Goal: Communication & Community: Answer question/provide support

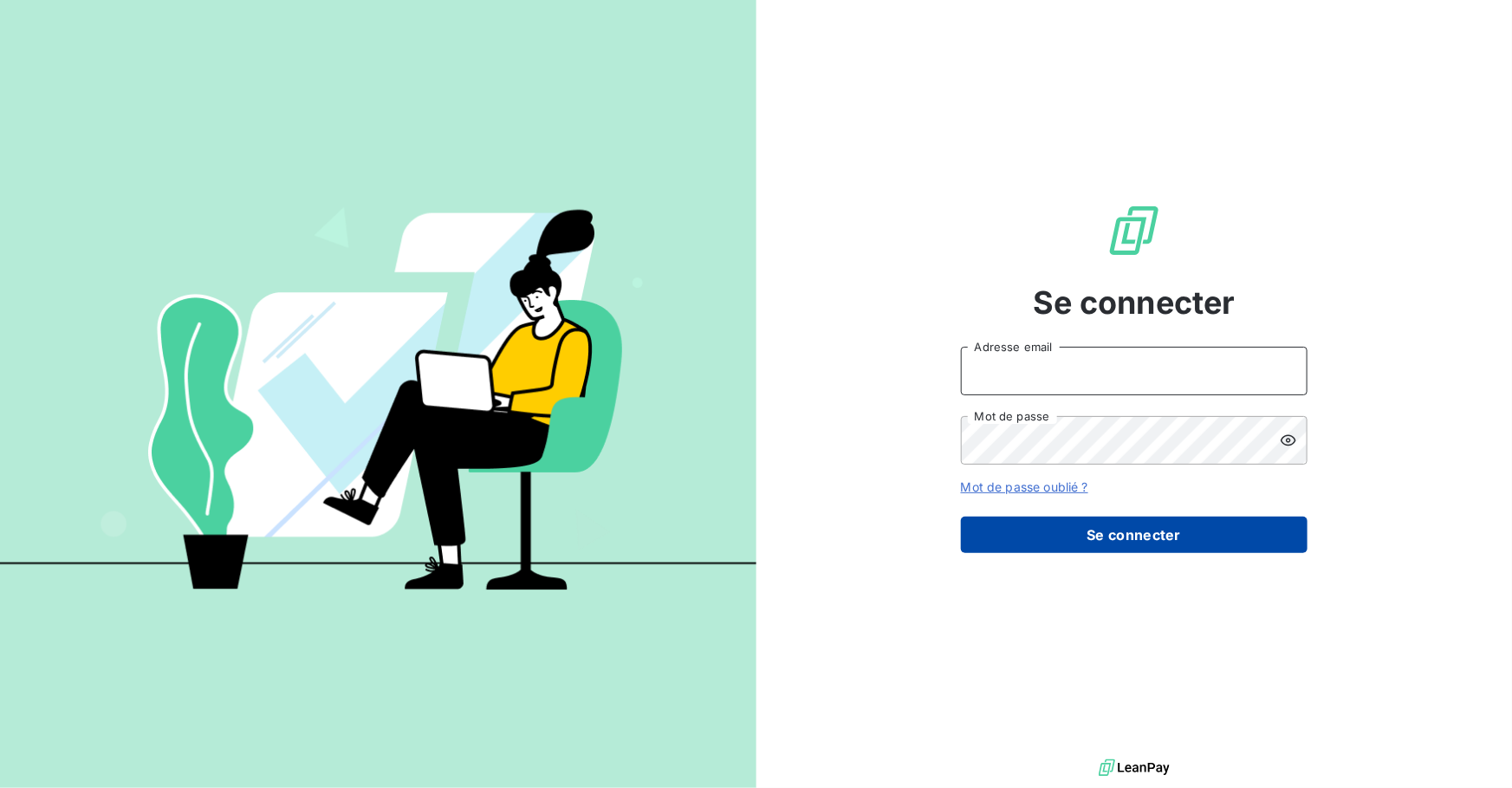
type input "[PERSON_NAME][EMAIL_ADDRESS][DOMAIN_NAME]"
click at [1132, 541] on button "Se connecter" at bounding box center [1134, 535] width 347 height 37
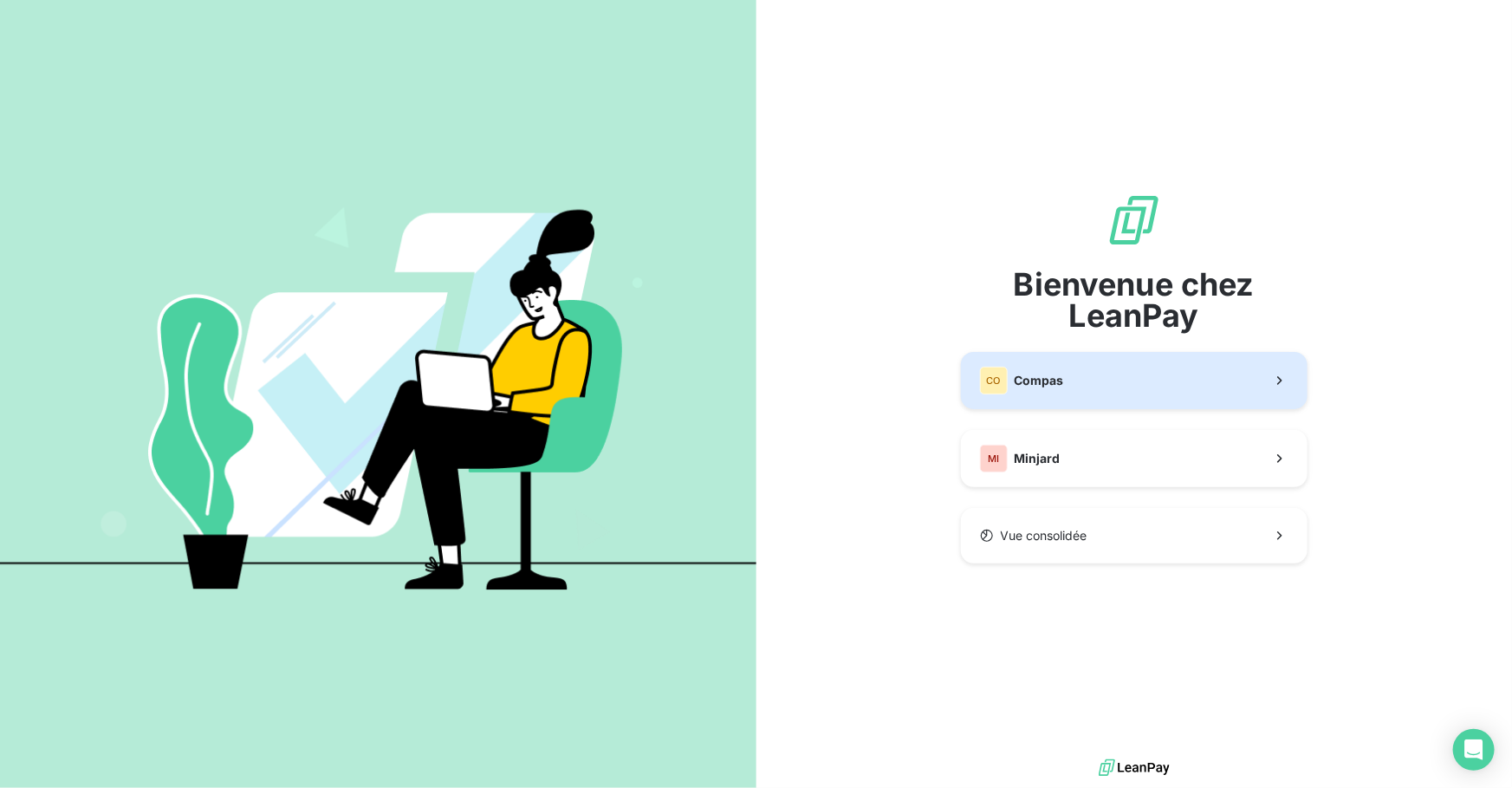
click at [1049, 397] on button "CO Compas" at bounding box center [1134, 380] width 347 height 57
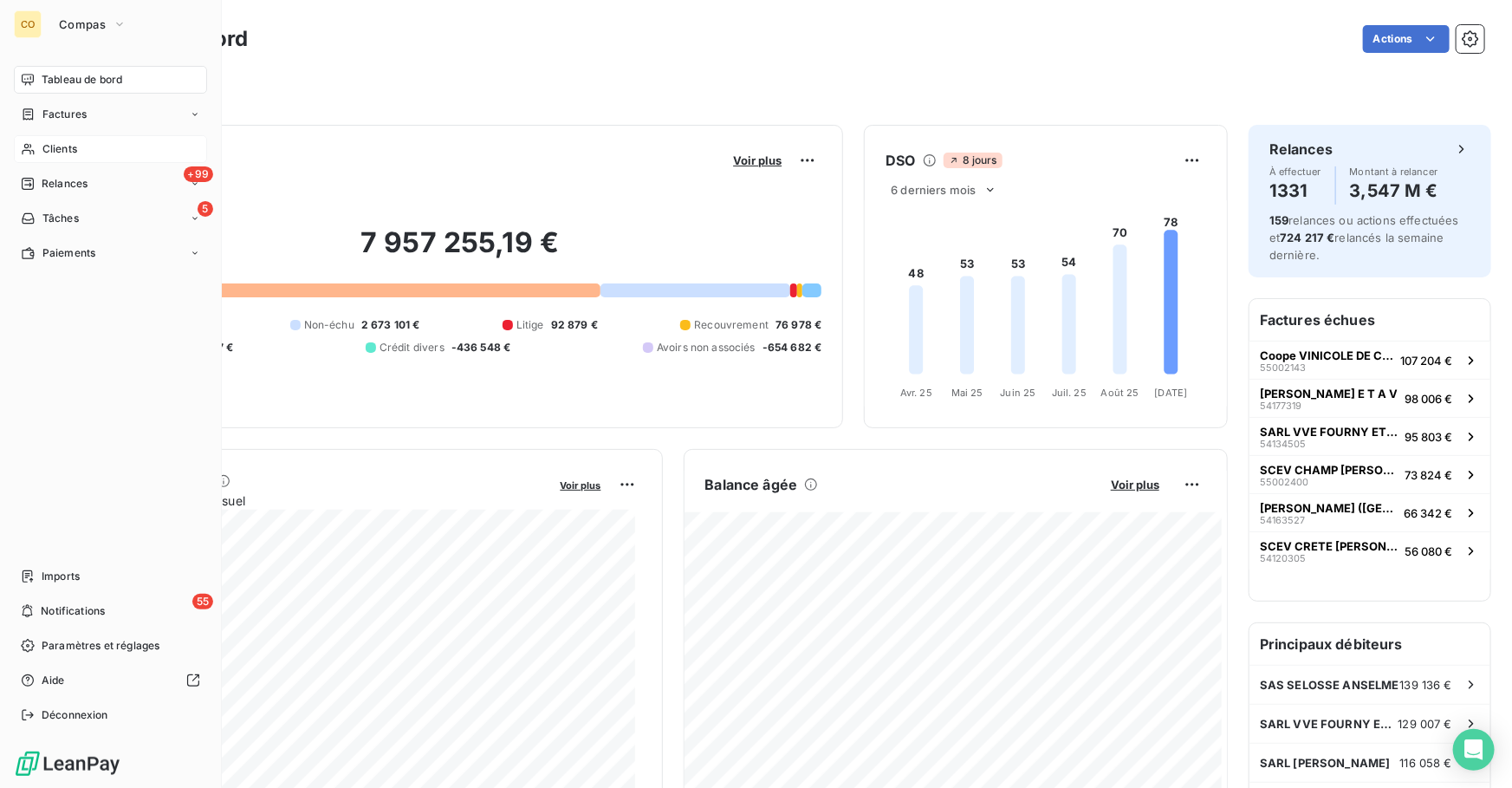
click at [84, 147] on div "Clients" at bounding box center [110, 148] width 193 height 28
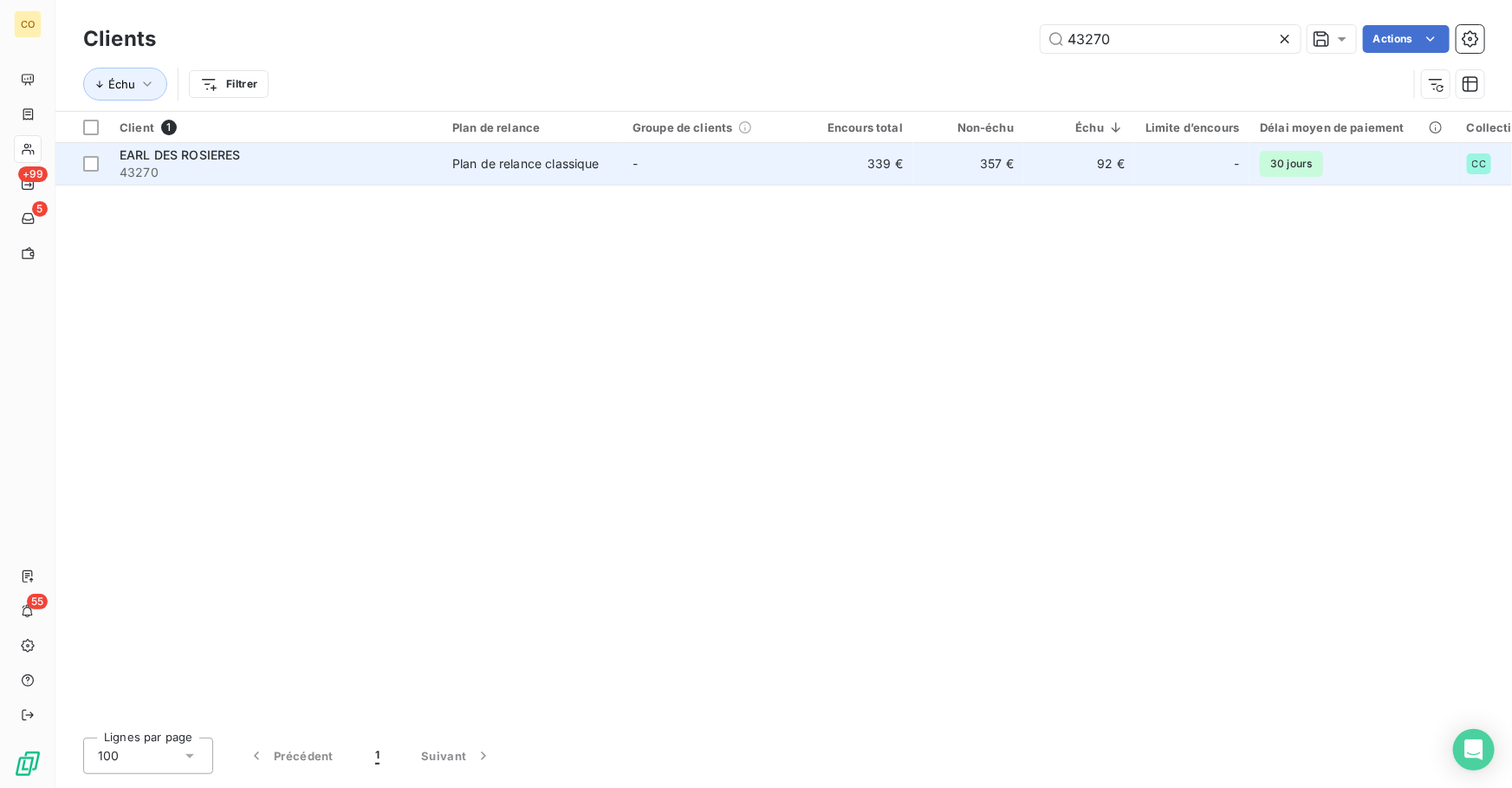
type input "43270"
click at [404, 156] on div "EARL DES ROSIERES" at bounding box center [275, 155] width 312 height 17
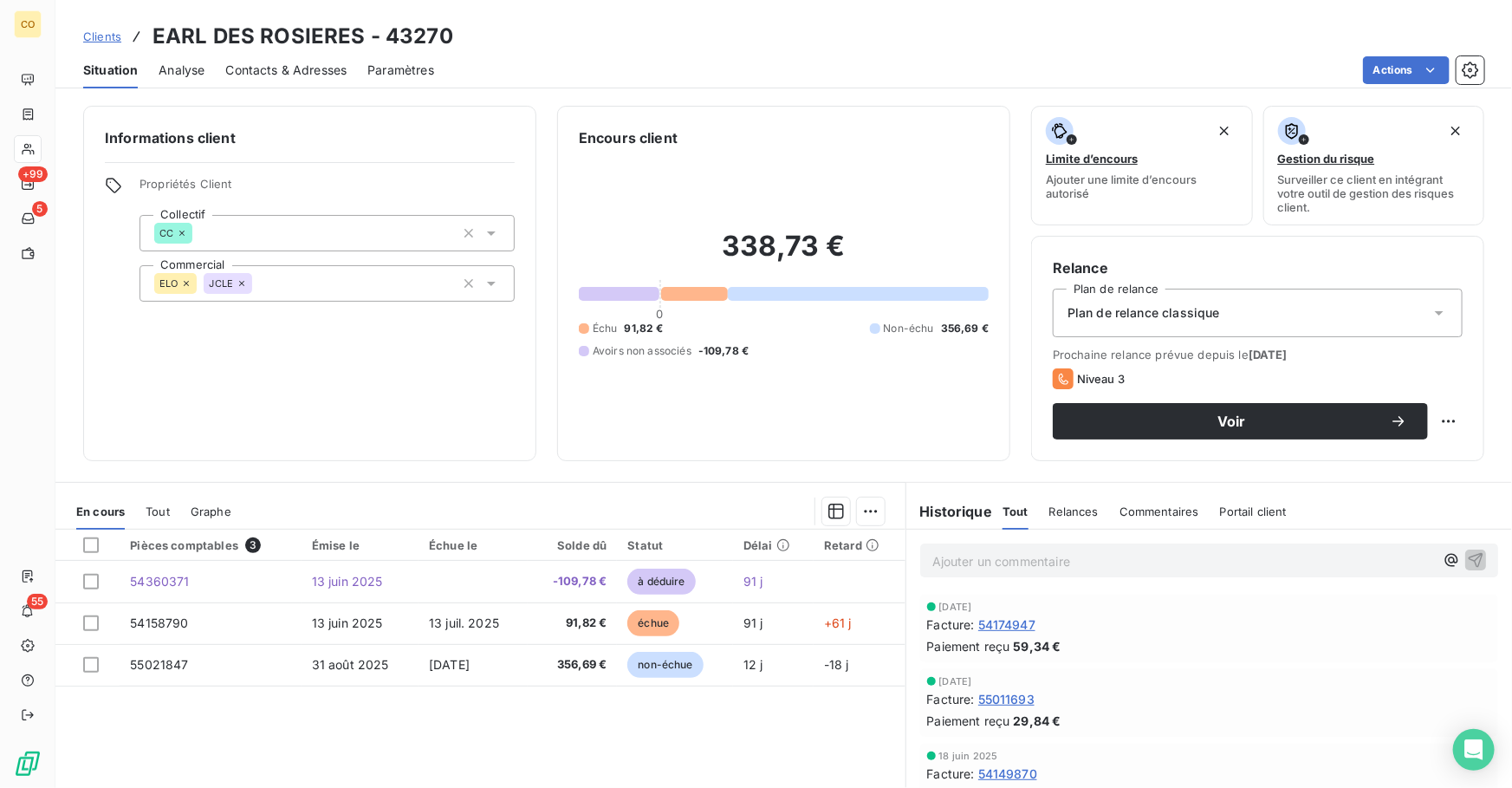
click at [103, 39] on span "Clients" at bounding box center [102, 36] width 38 height 14
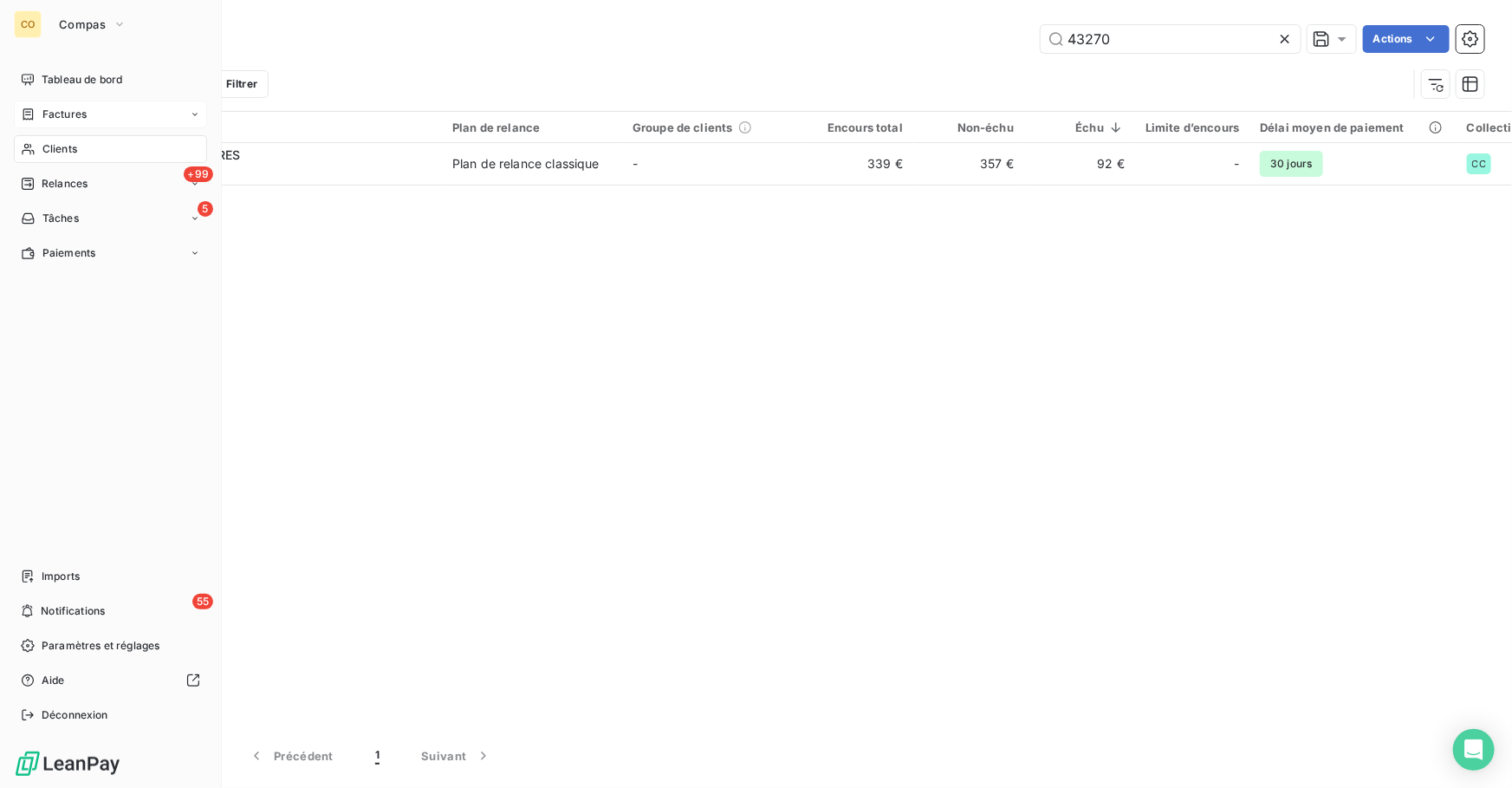
click at [71, 113] on span "Factures" at bounding box center [65, 114] width 45 height 16
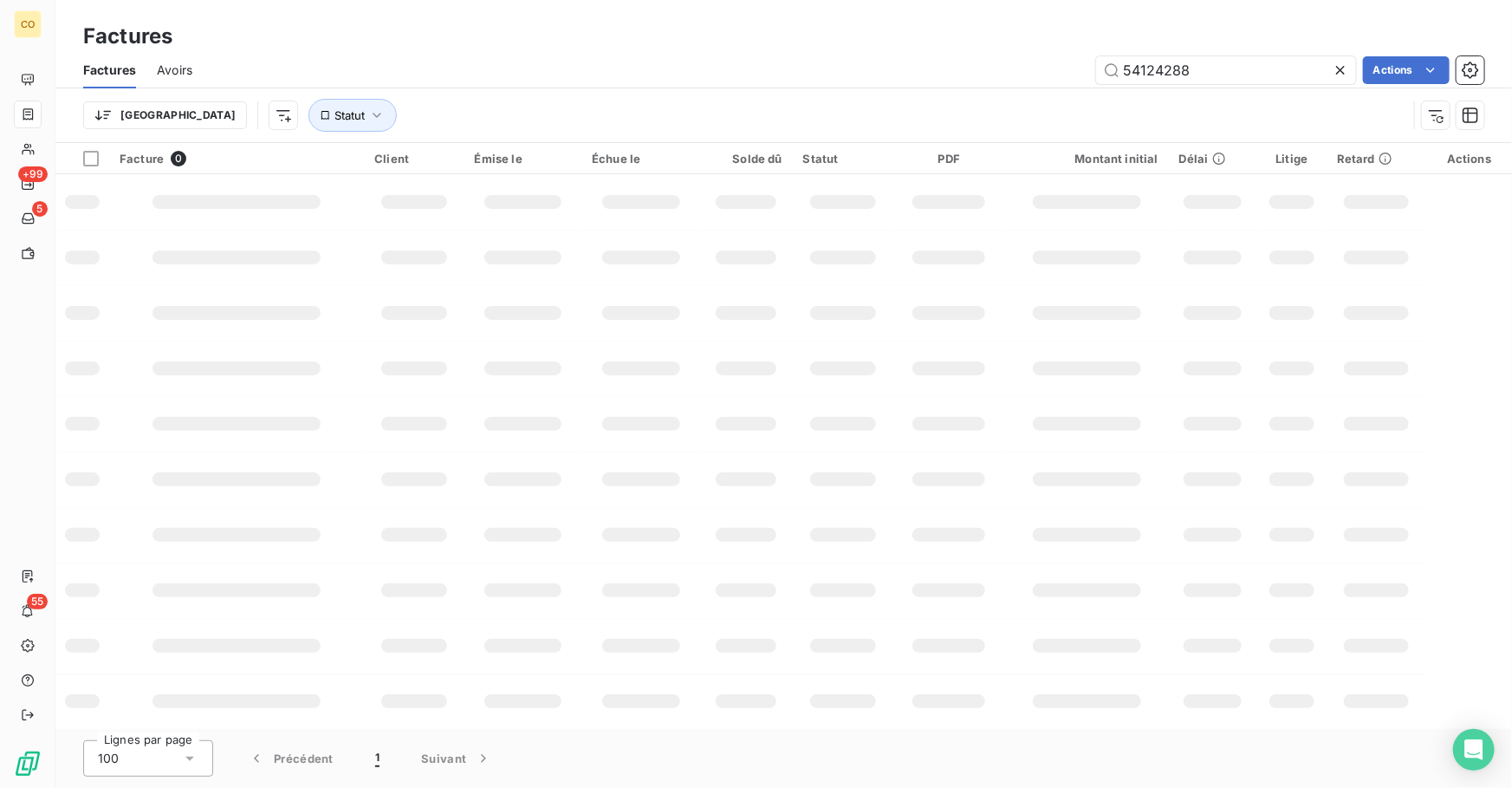
drag, startPoint x: 1273, startPoint y: 68, endPoint x: 749, endPoint y: 76, distance: 524.1
click at [749, 76] on div "54124288 Actions" at bounding box center [848, 70] width 1271 height 28
type input "54154911"
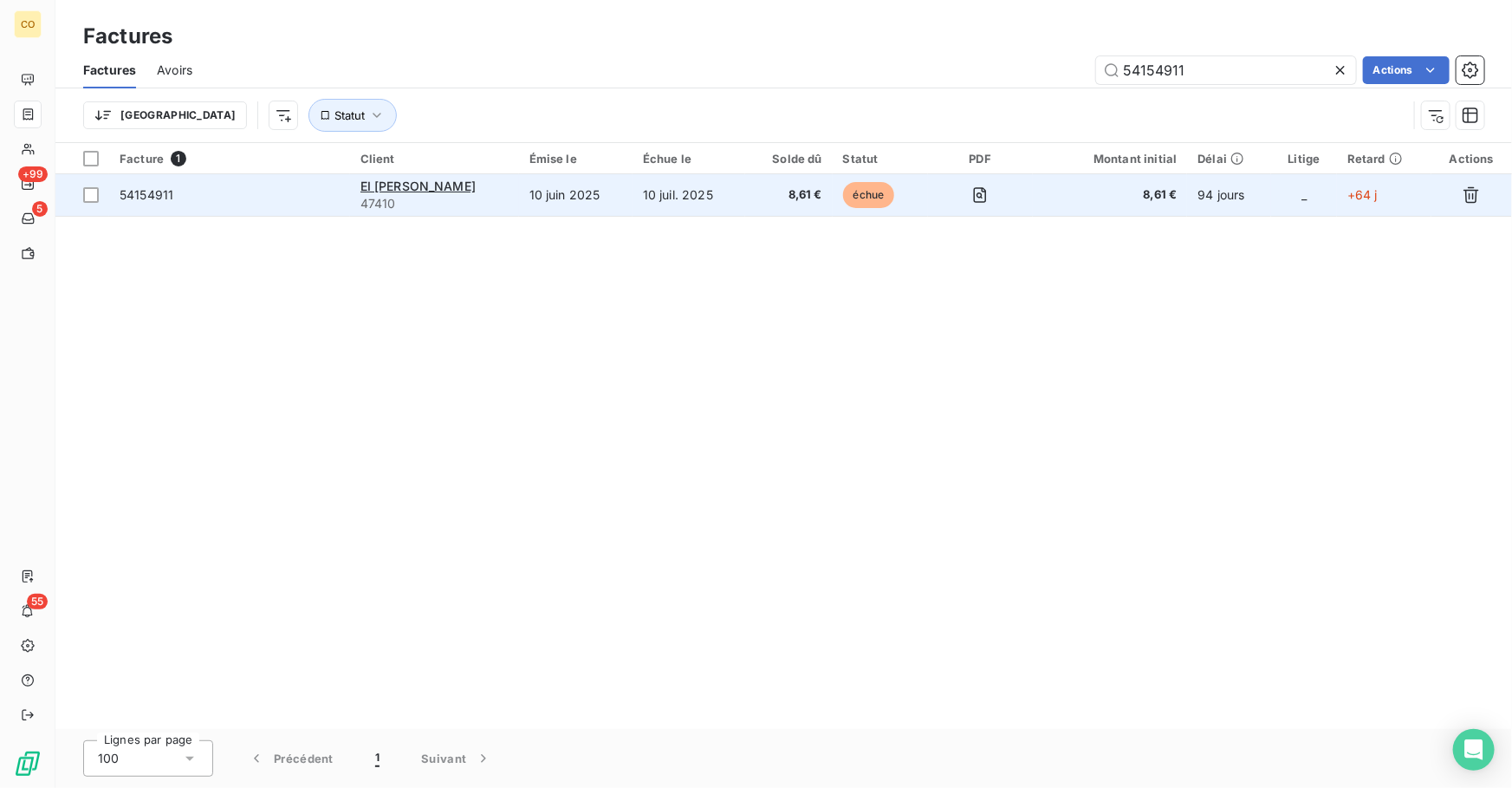
click at [686, 194] on td "10 juil. 2025" at bounding box center [689, 195] width 112 height 42
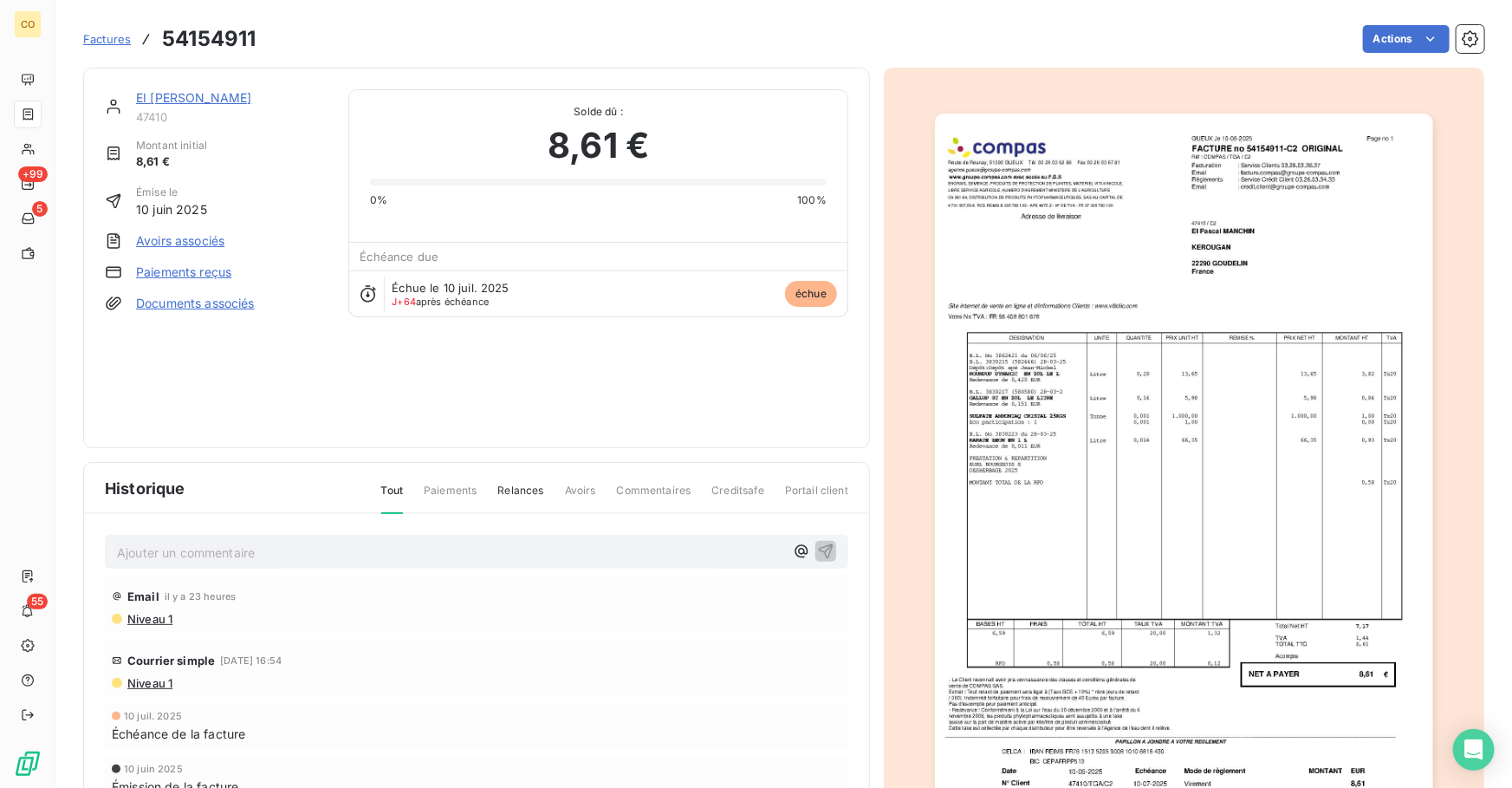
click at [203, 96] on link "EI Pascal MANCHIN" at bounding box center [193, 97] width 115 height 15
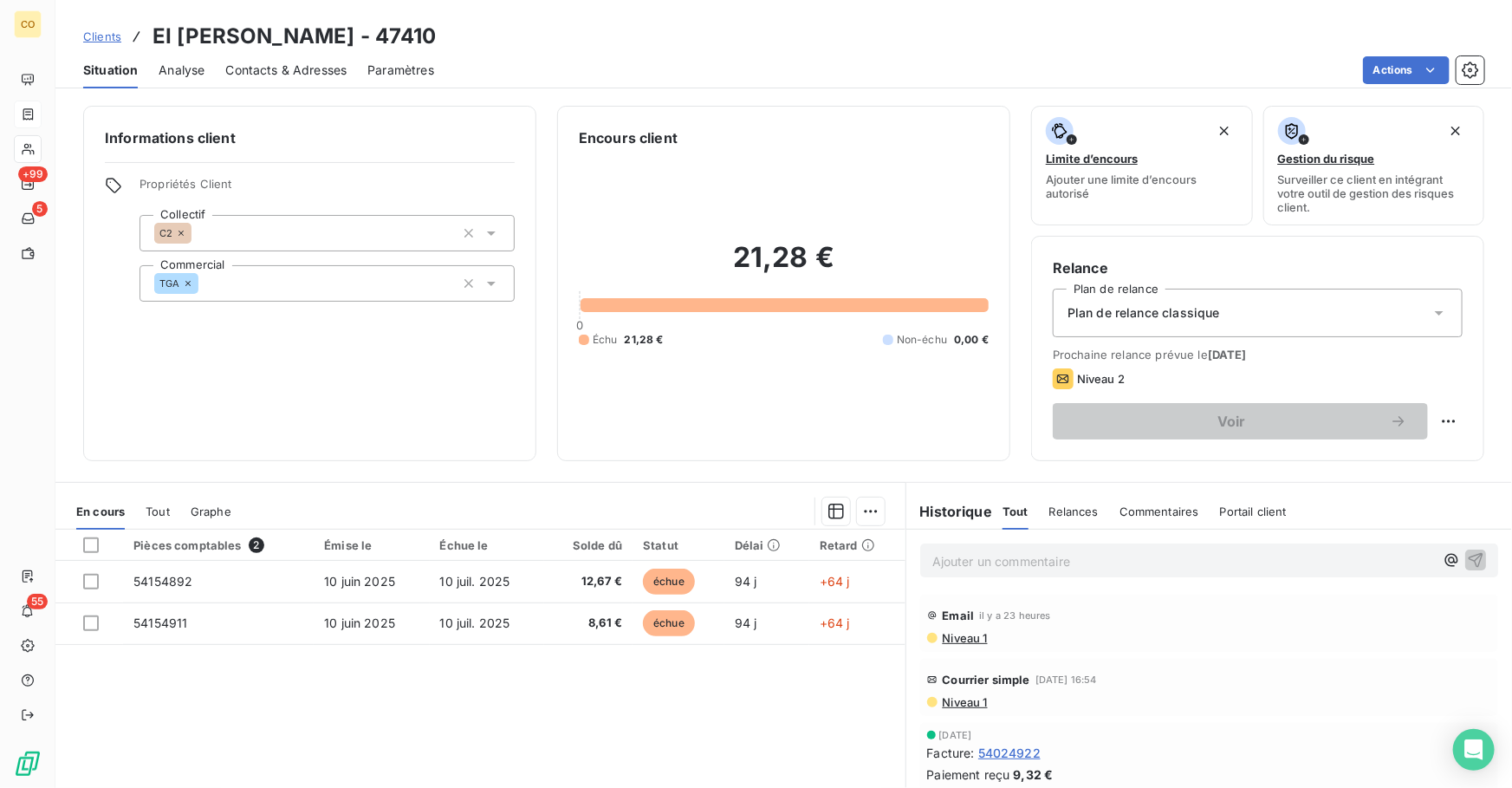
click at [960, 641] on span "Niveau 1" at bounding box center [964, 638] width 47 height 14
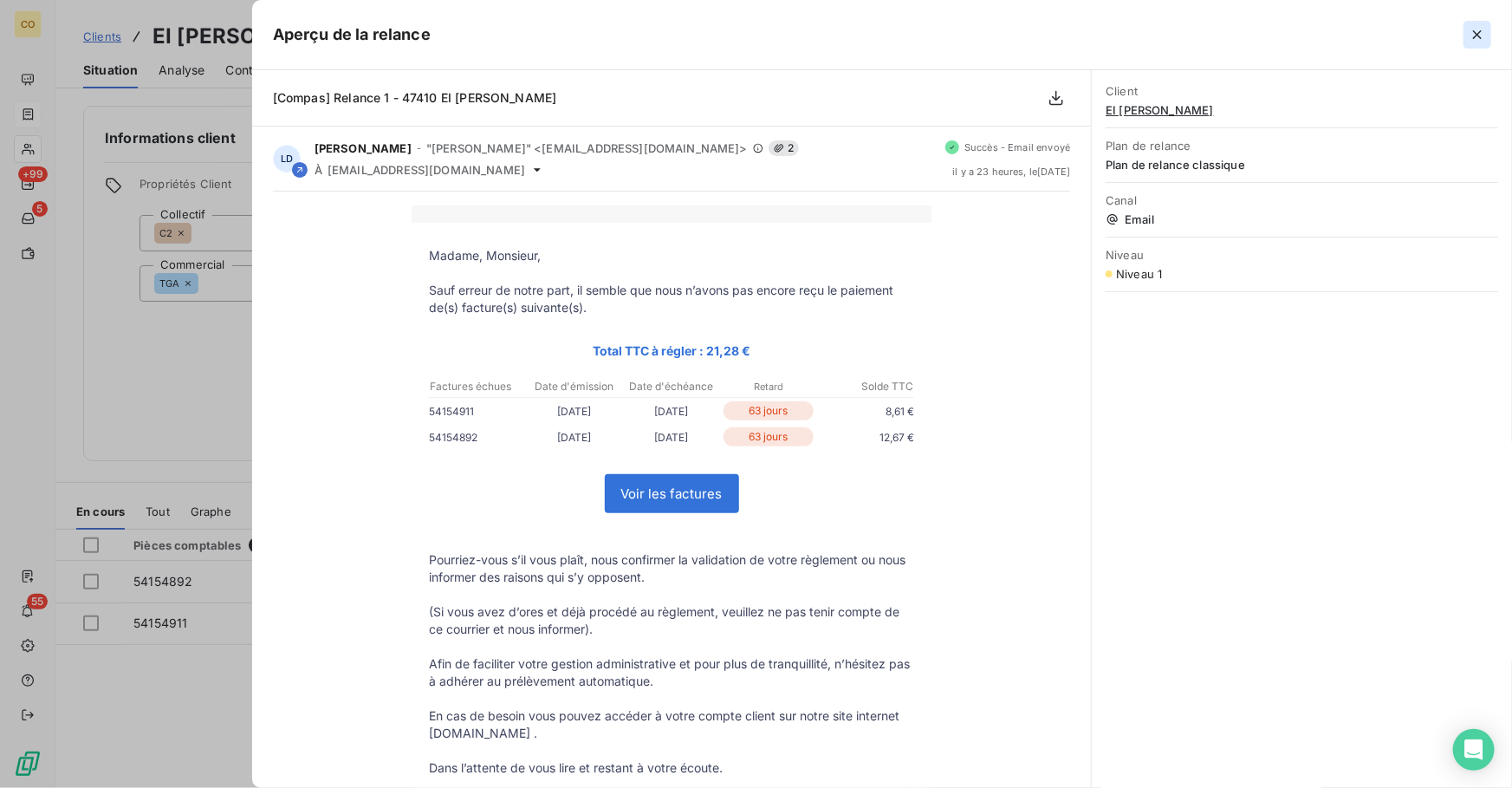
click at [1476, 28] on icon "button" at bounding box center [1477, 35] width 17 height 17
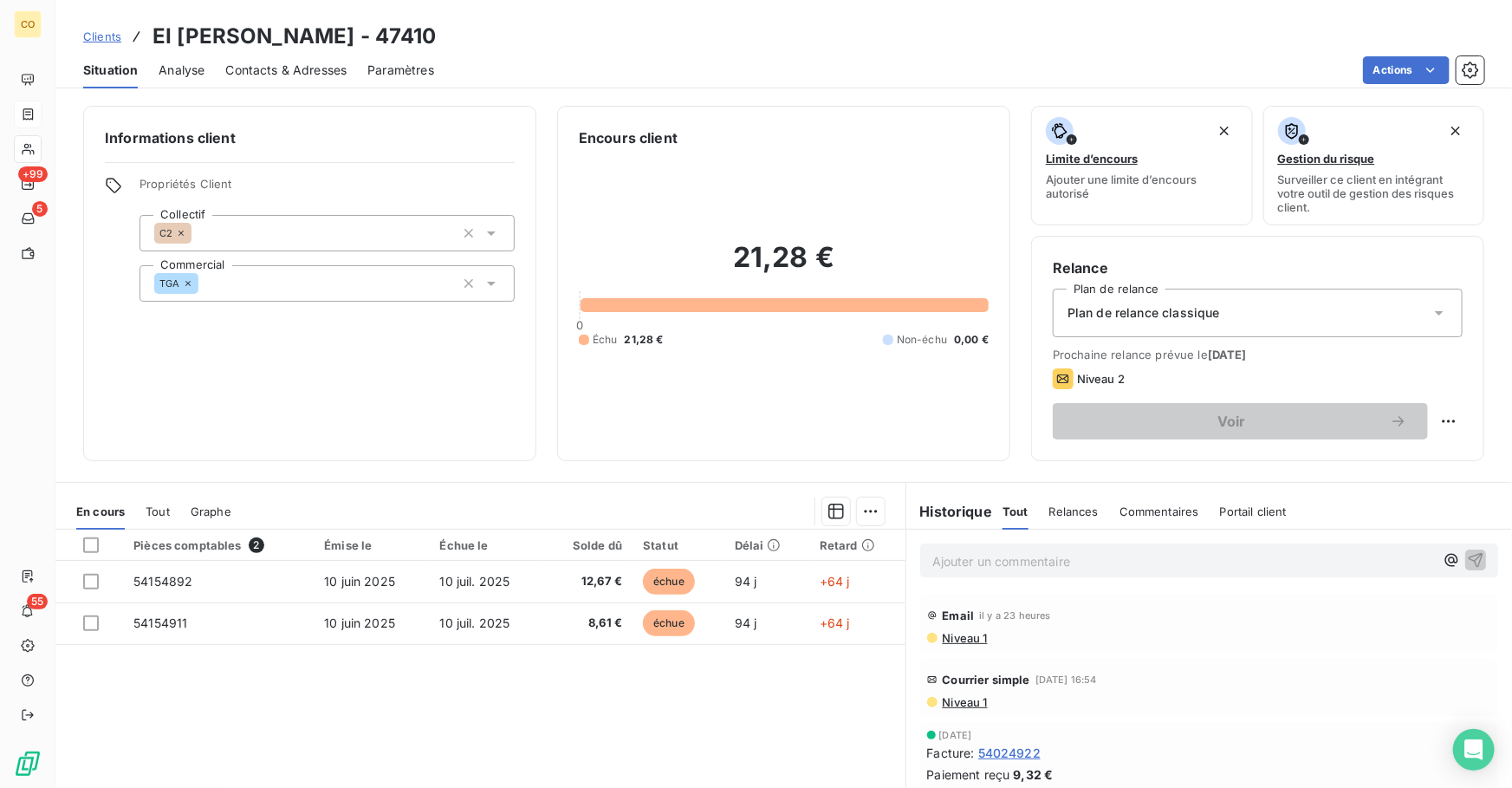
click at [311, 78] on span "Contacts & Adresses" at bounding box center [285, 70] width 121 height 17
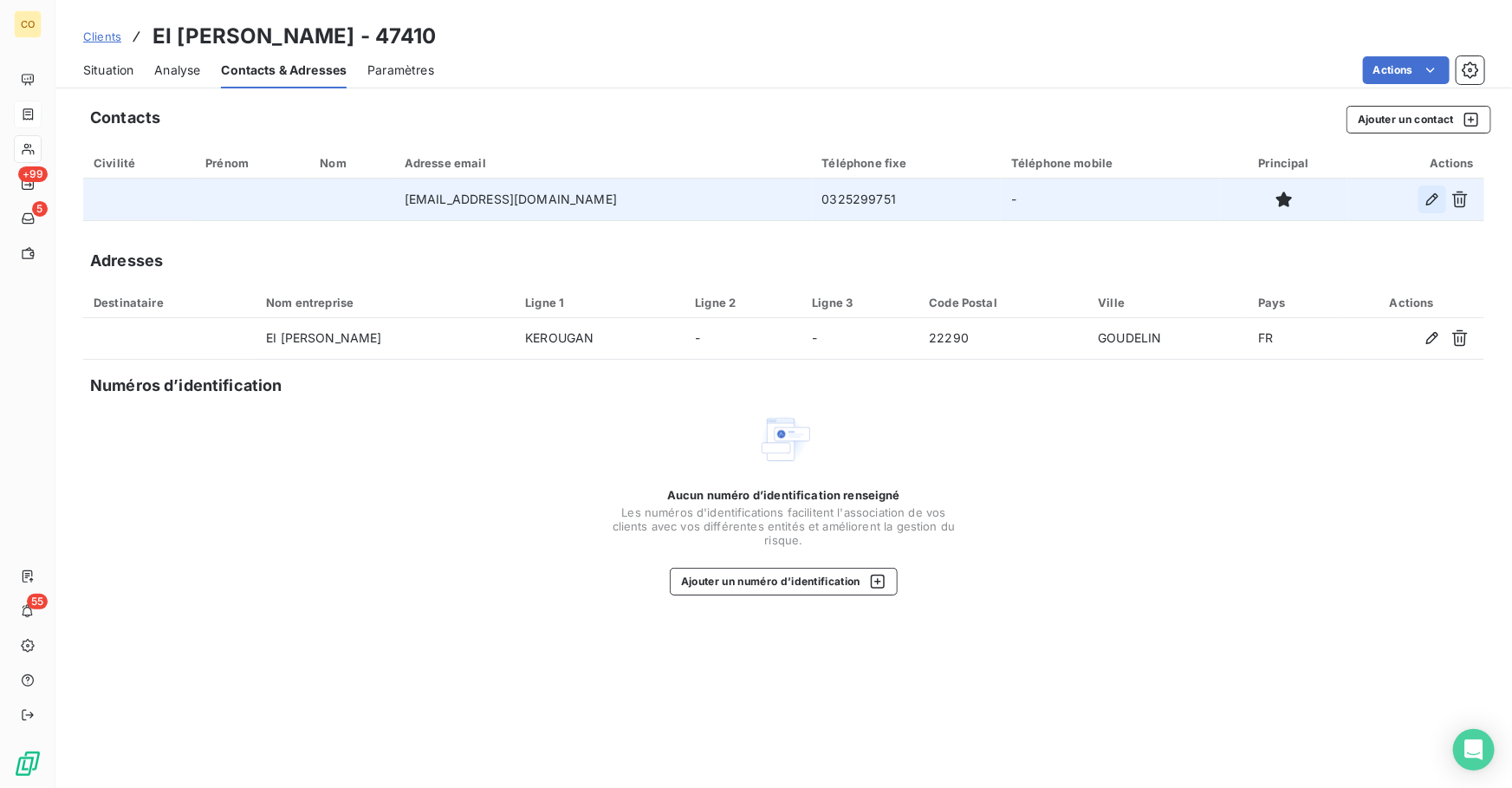
click at [1440, 205] on button "button" at bounding box center [1432, 199] width 28 height 28
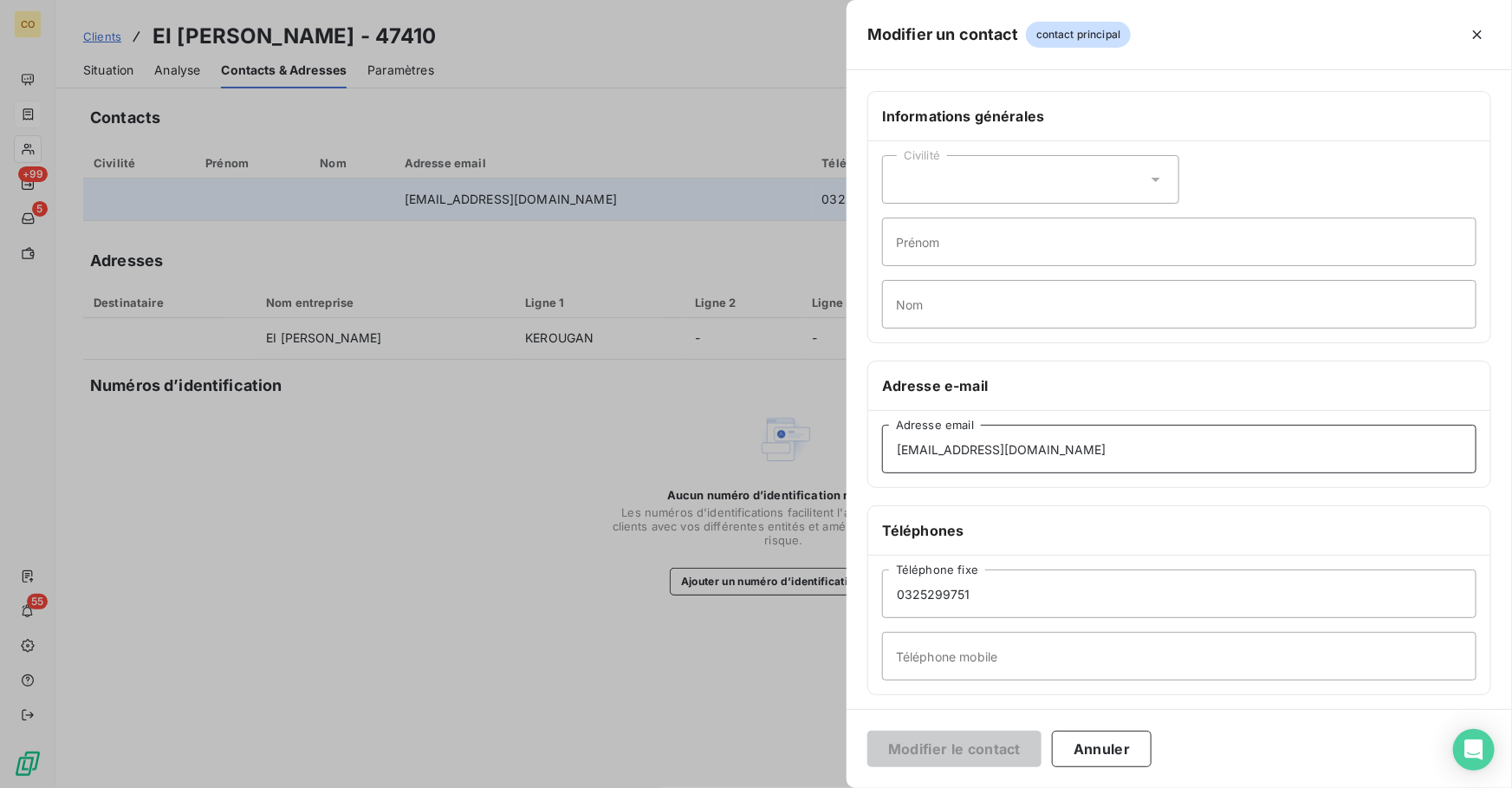
drag, startPoint x: 1125, startPoint y: 451, endPoint x: 552, endPoint y: 407, distance: 574.7
click at [552, 787] on div "Modifier un contact contact principal Informations générales Civilité Prénom No…" at bounding box center [756, 788] width 1512 height 0
paste input "Wanadoo <pascal.manchin@wanadoo.fr>"
drag, startPoint x: 962, startPoint y: 447, endPoint x: 721, endPoint y: 446, distance: 241.0
click at [721, 787] on div "Modifier un contact contact principal Informations générales Civilité Prénom No…" at bounding box center [756, 788] width 1512 height 0
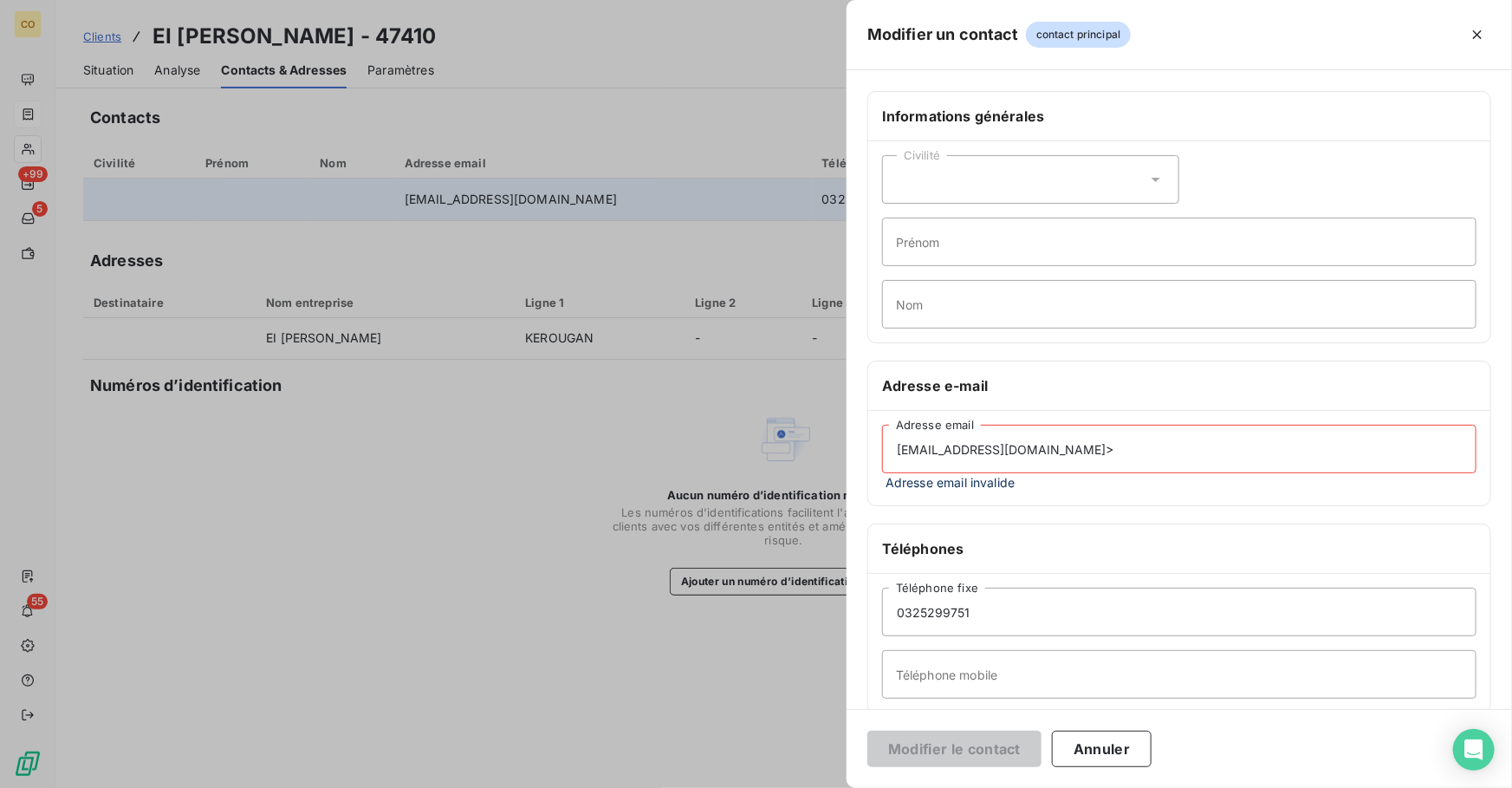
click at [1067, 447] on input "pascal.manchin@wanadoo.fr>" at bounding box center [1179, 449] width 594 height 48
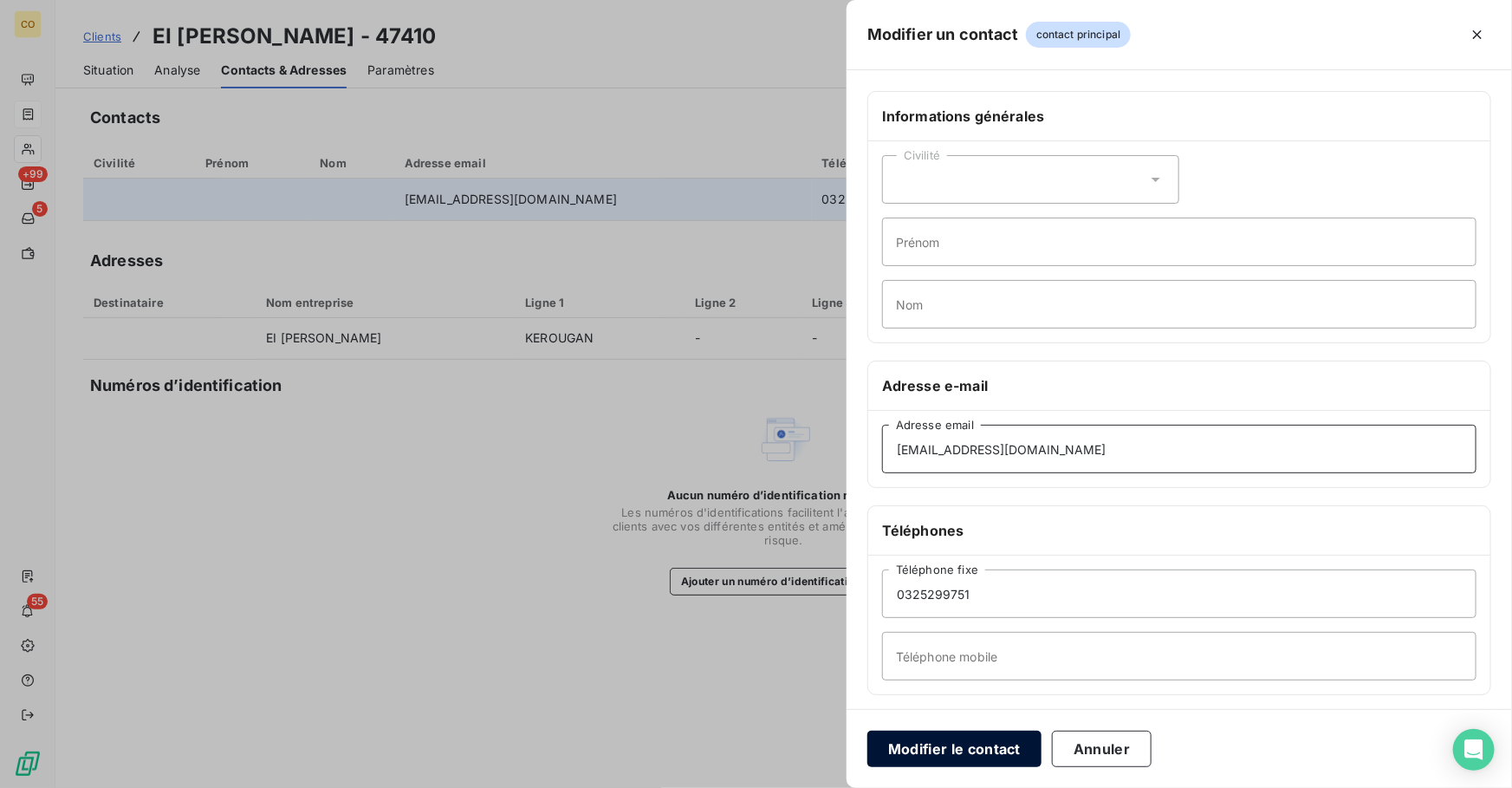
type input "pascal.manchin@wanadoo.fr"
click at [971, 747] on button "Modifier le contact" at bounding box center [955, 749] width 174 height 37
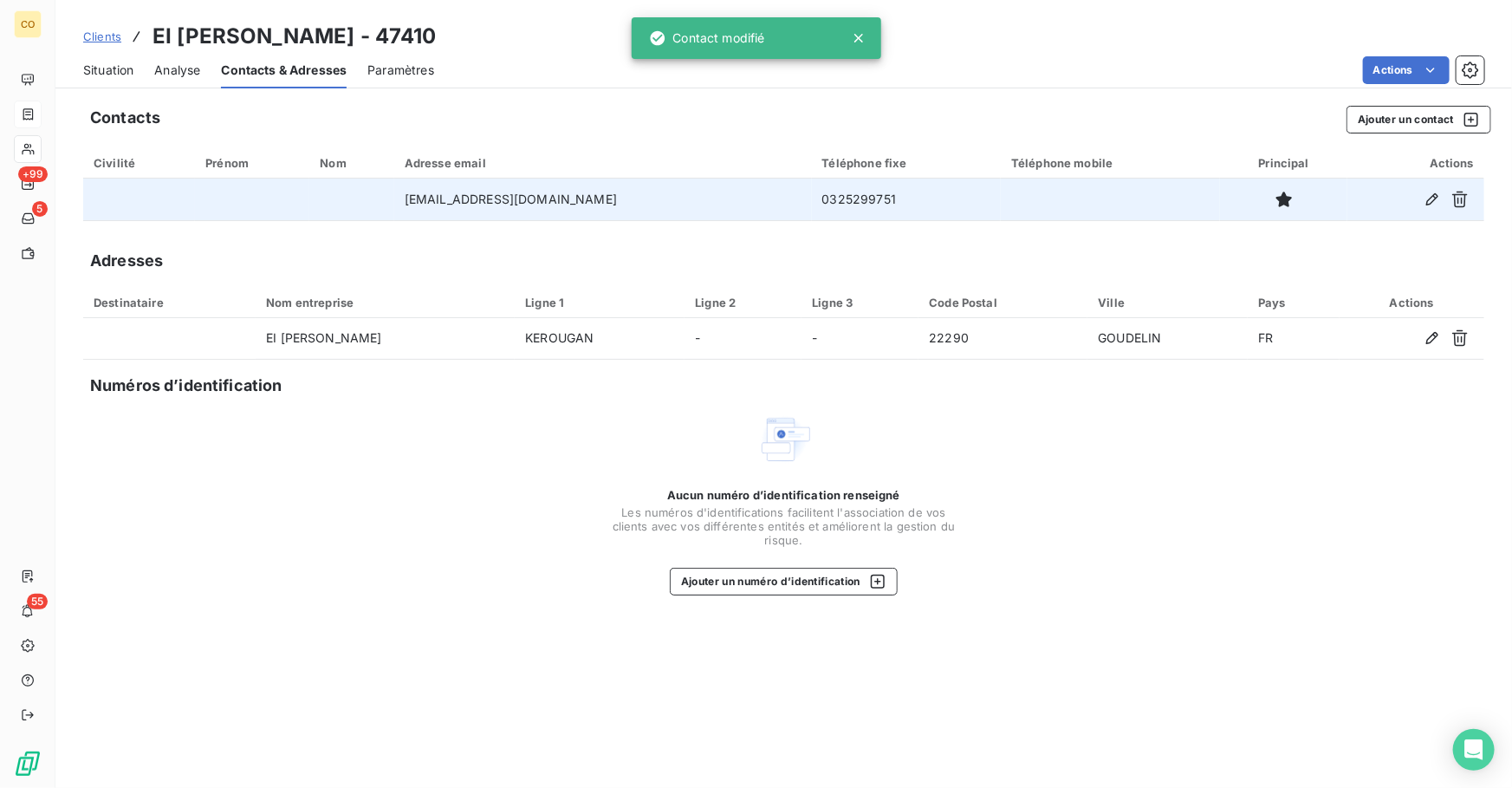
click at [117, 66] on span "Situation" at bounding box center [109, 70] width 50 height 17
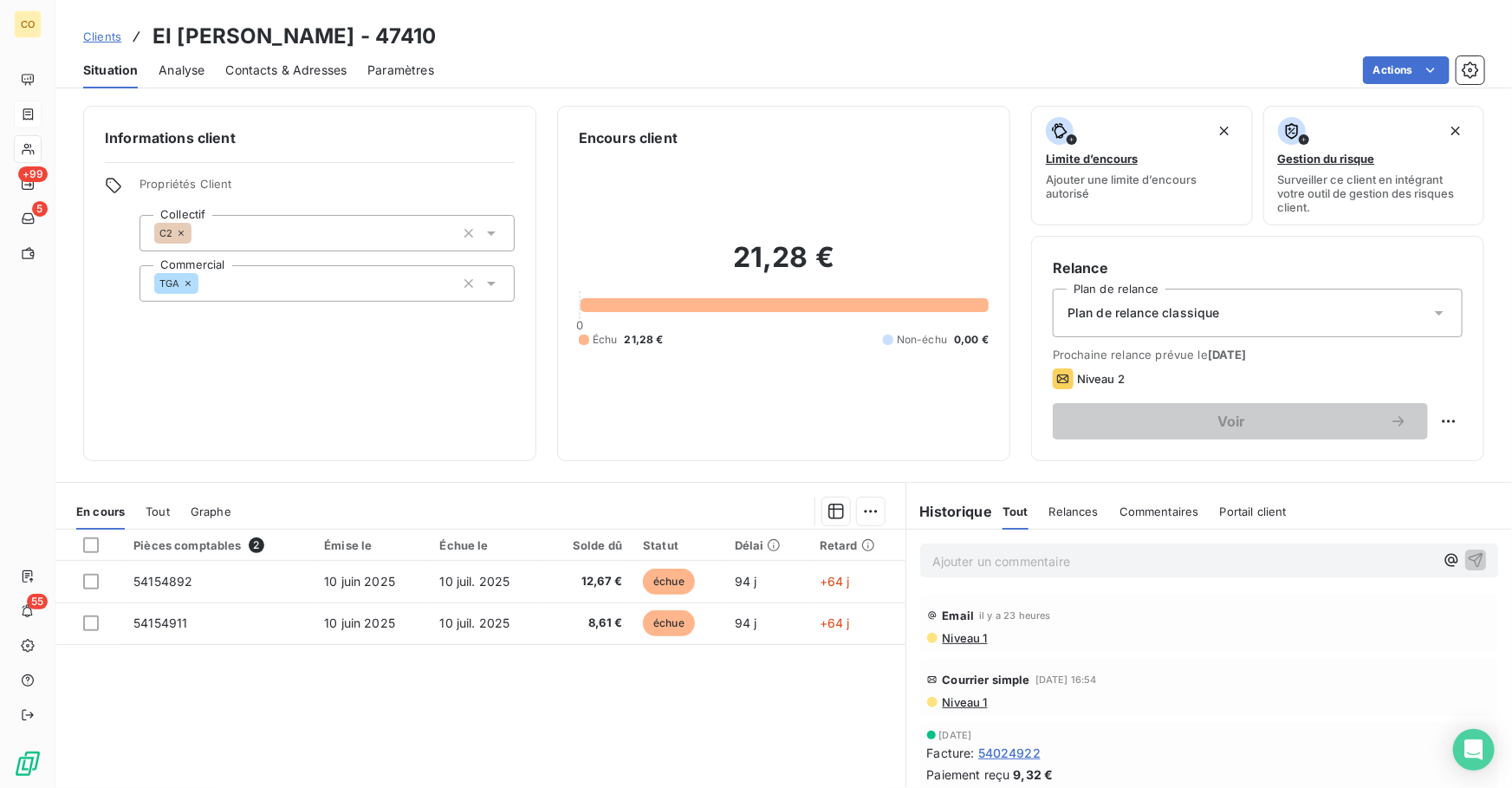
click at [970, 641] on span "Niveau 1" at bounding box center [964, 638] width 47 height 14
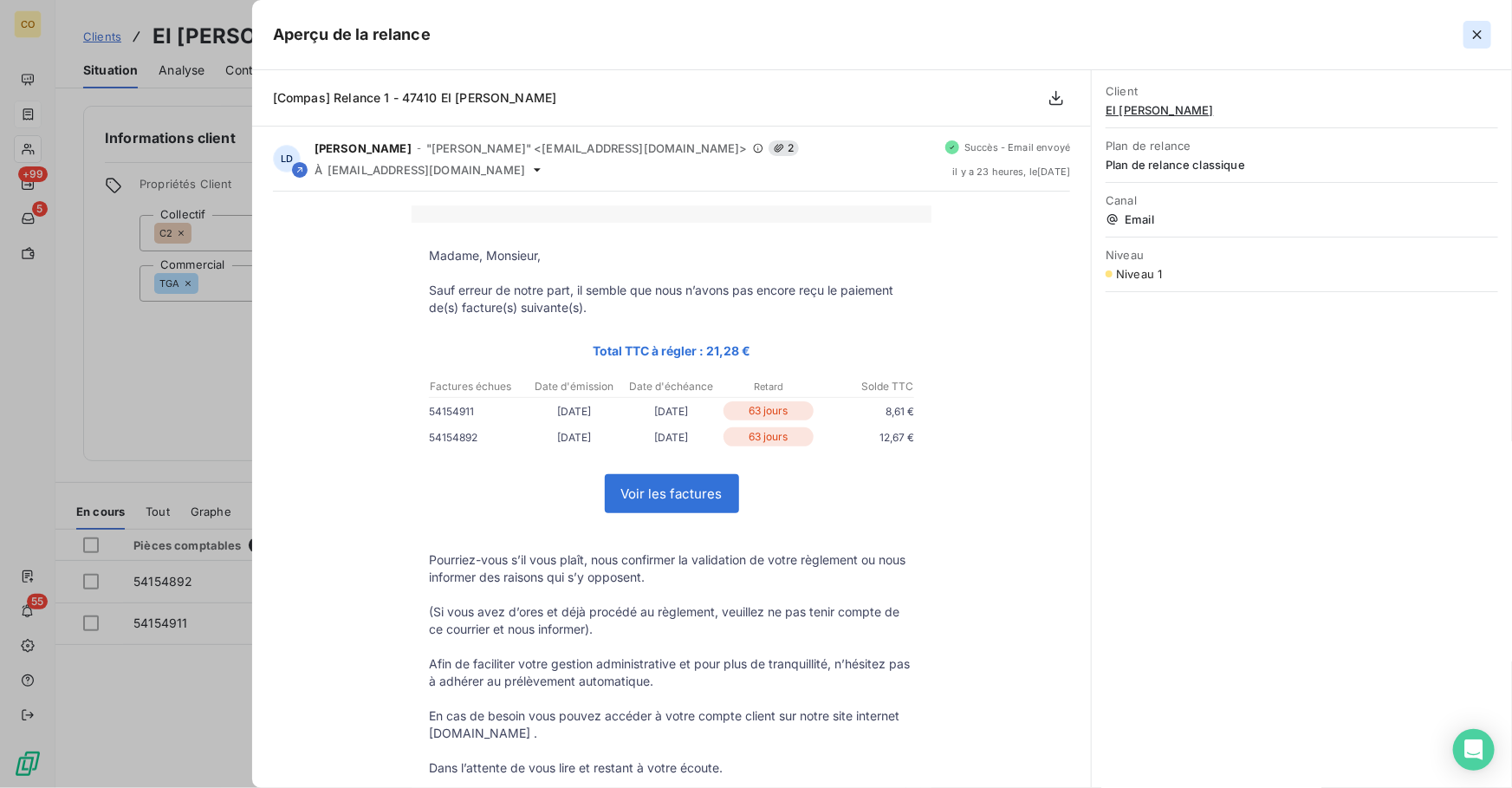
click at [1490, 36] on button "button" at bounding box center [1477, 34] width 28 height 28
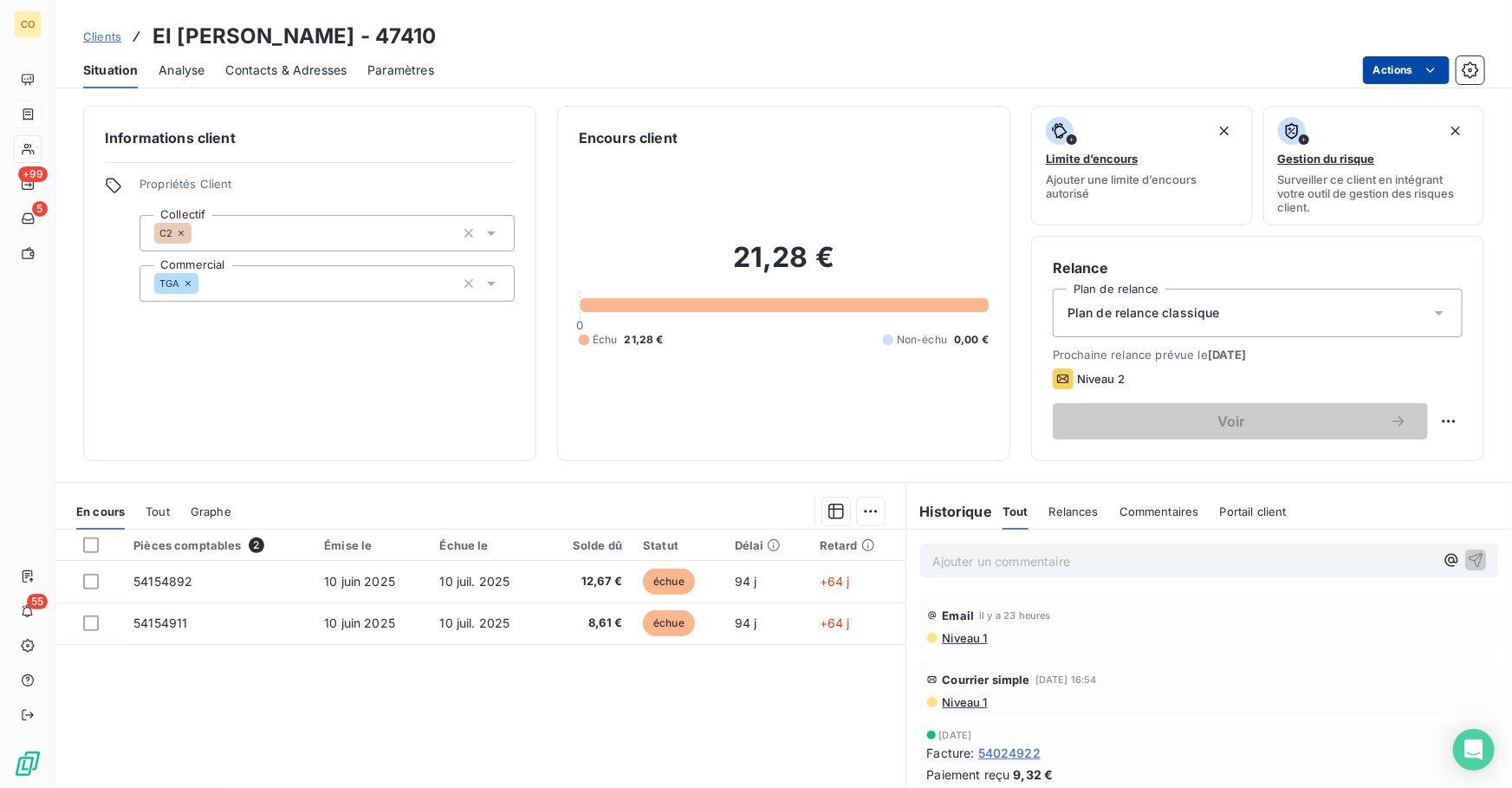
click at [1402, 59] on html "CO +99 5 55 Clients EI Pascal MANCHIN - 47410 Situation Analyse Contacts & Adre…" at bounding box center [756, 394] width 1512 height 788
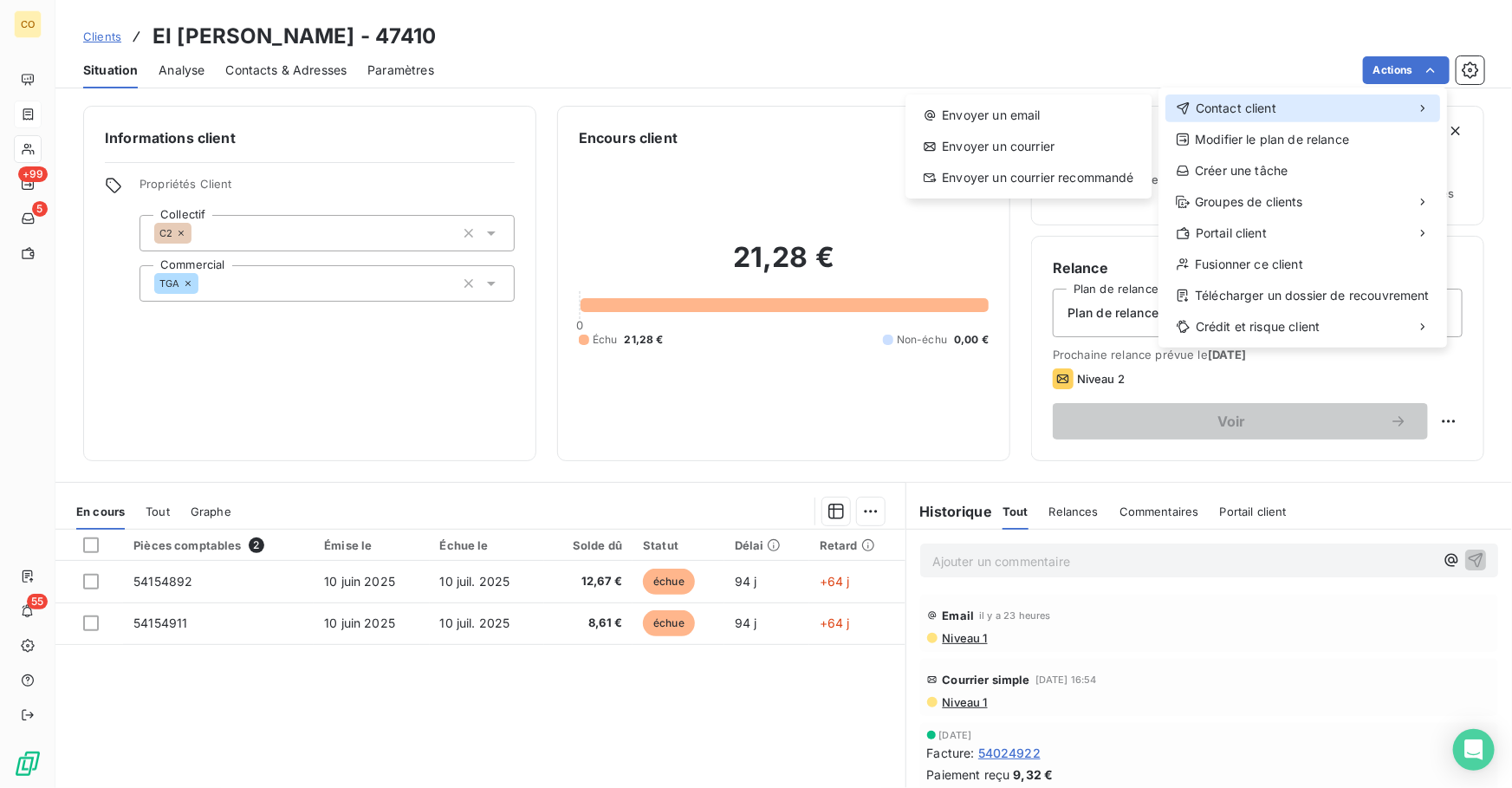
click at [1234, 103] on span "Contact client" at bounding box center [1236, 109] width 80 height 17
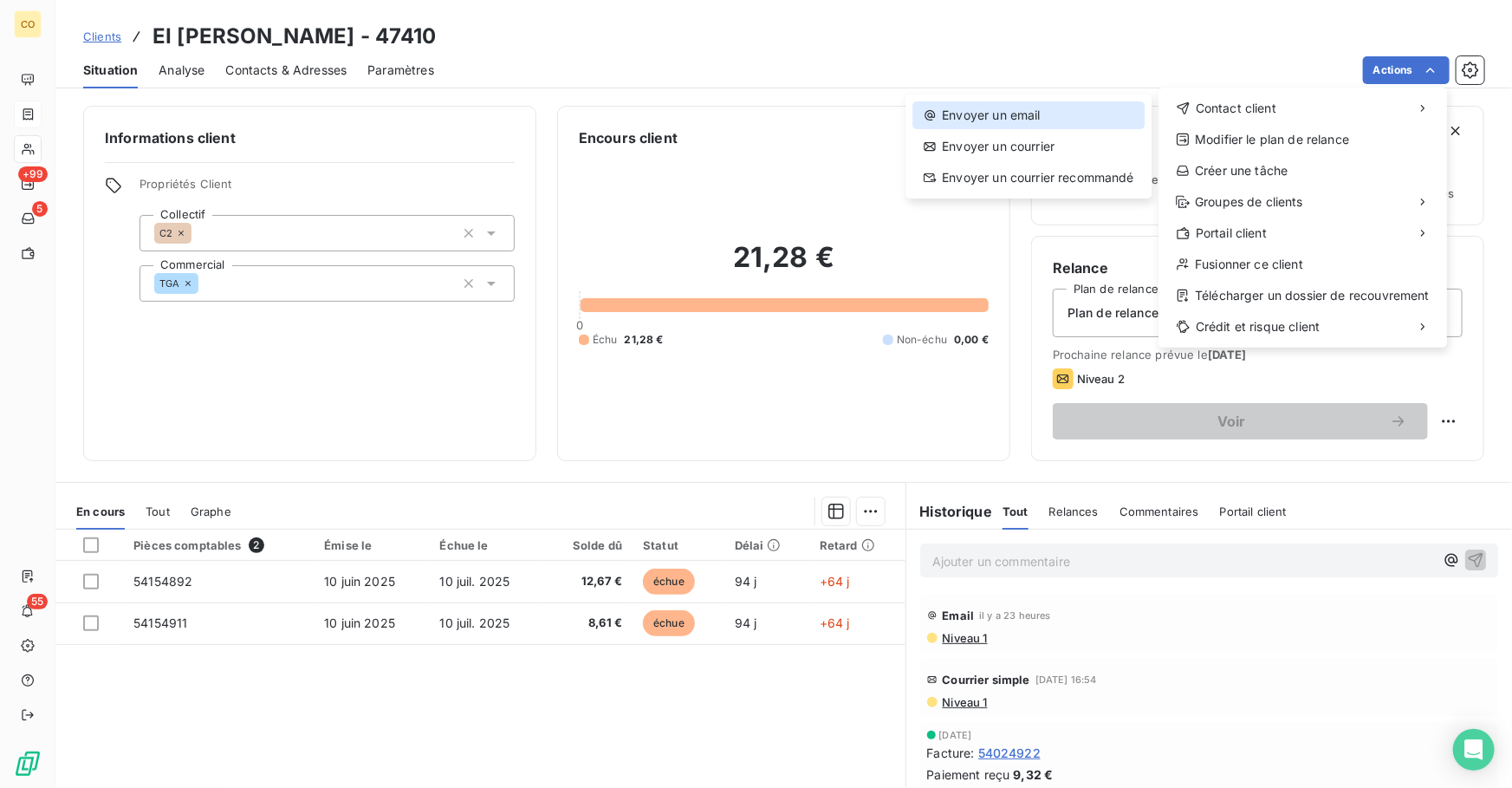
click at [1090, 118] on div "Envoyer un email" at bounding box center [1028, 115] width 233 height 28
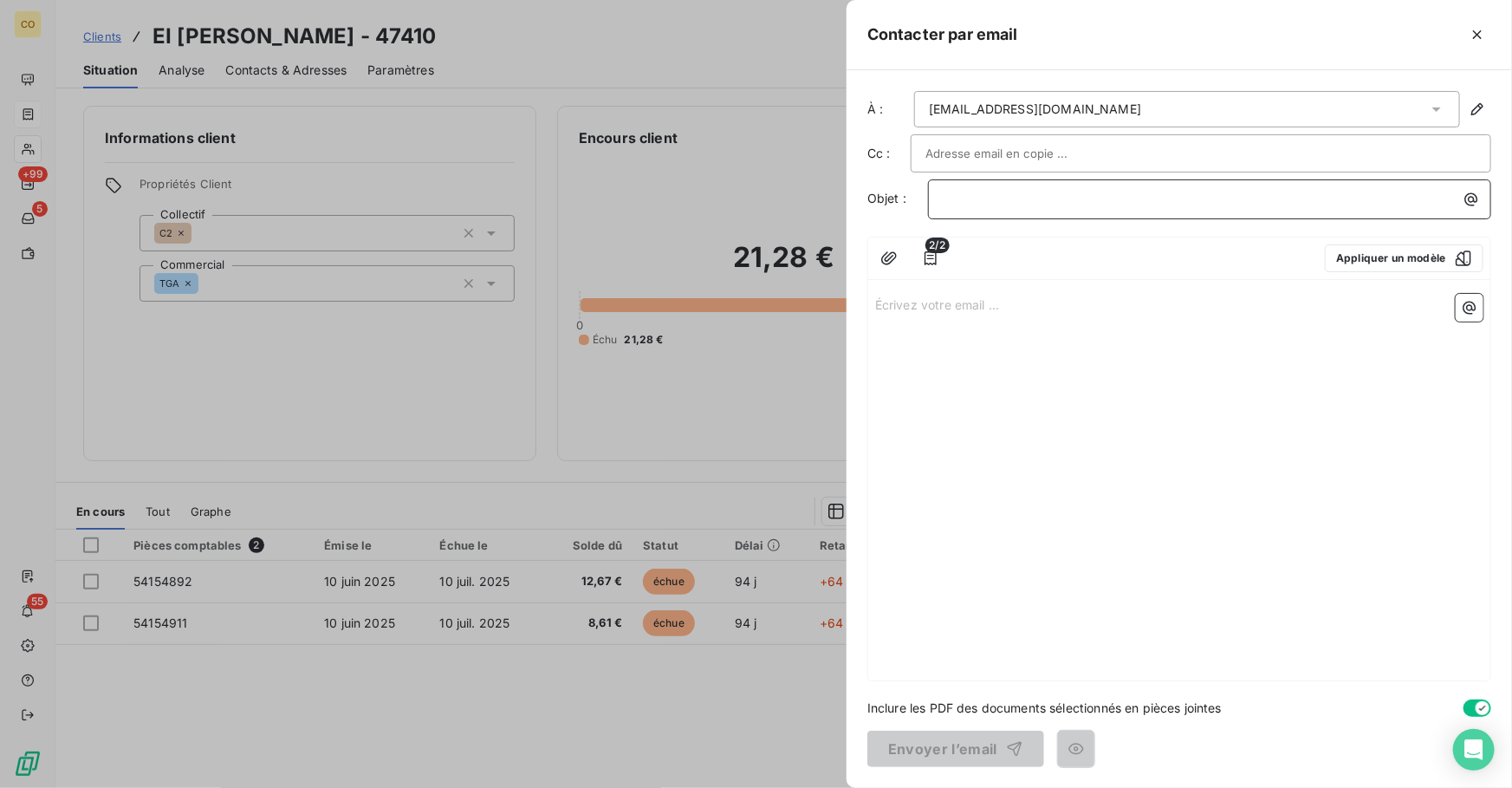
click at [1043, 203] on p "﻿" at bounding box center [1214, 199] width 543 height 20
click at [1014, 306] on p "Écrivez votre email ... ﻿" at bounding box center [1179, 303] width 608 height 20
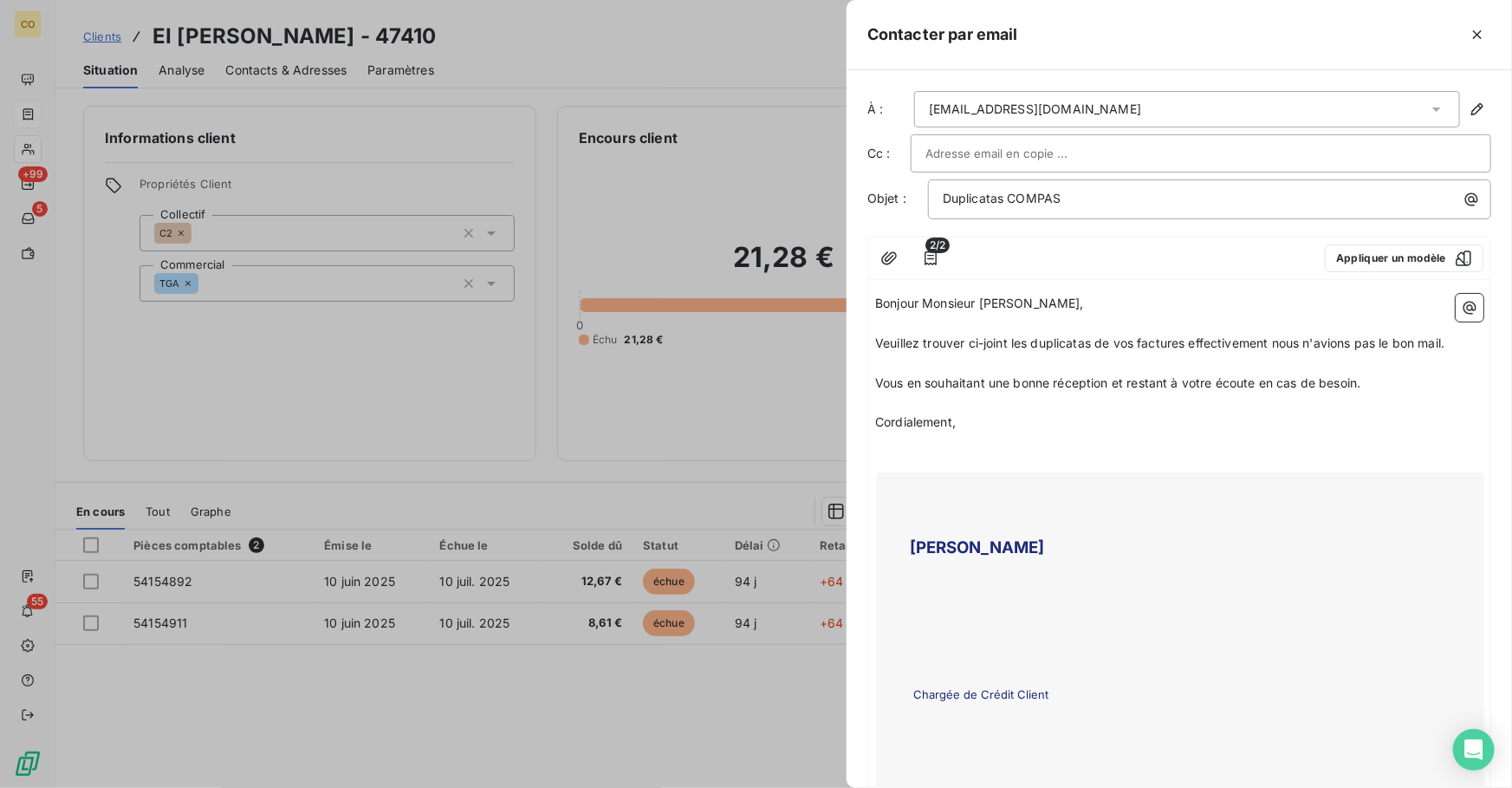
click at [1467, 344] on p "Veuillez trouver ci-joint les duplicatas de vos factures effectivement nous n'a…" at bounding box center [1179, 343] width 608 height 20
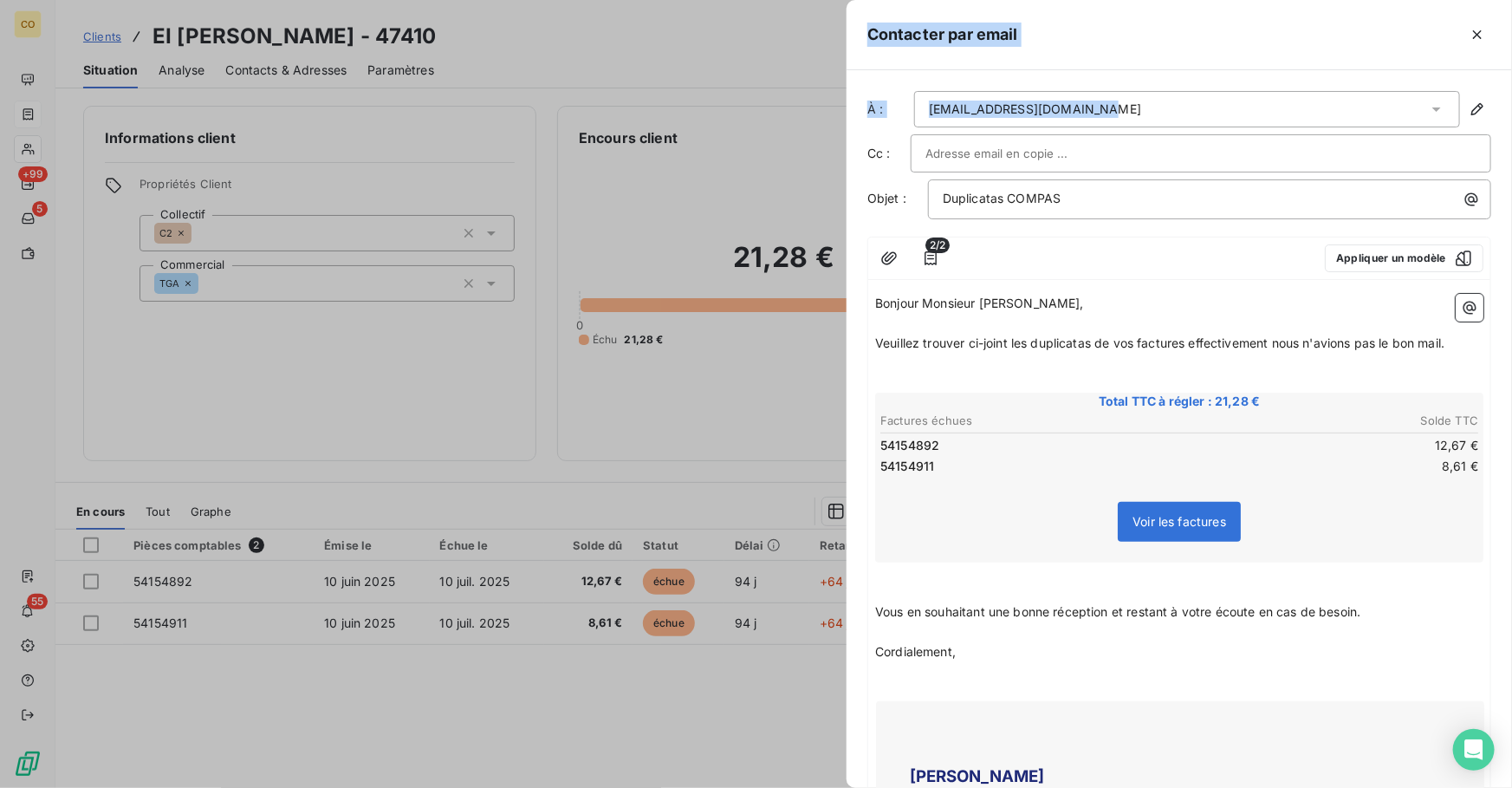
drag, startPoint x: 1111, startPoint y: 110, endPoint x: 829, endPoint y: 89, distance: 282.8
click at [829, 787] on div "Contacter par email À : pascal.manchin@wanadoo.fr Cc : Objet : Duplicatas COMPA…" at bounding box center [756, 788] width 1512 height 0
click at [1165, 108] on div "pascal.manchin@wanadoo.fr" at bounding box center [1186, 110] width 546 height 37
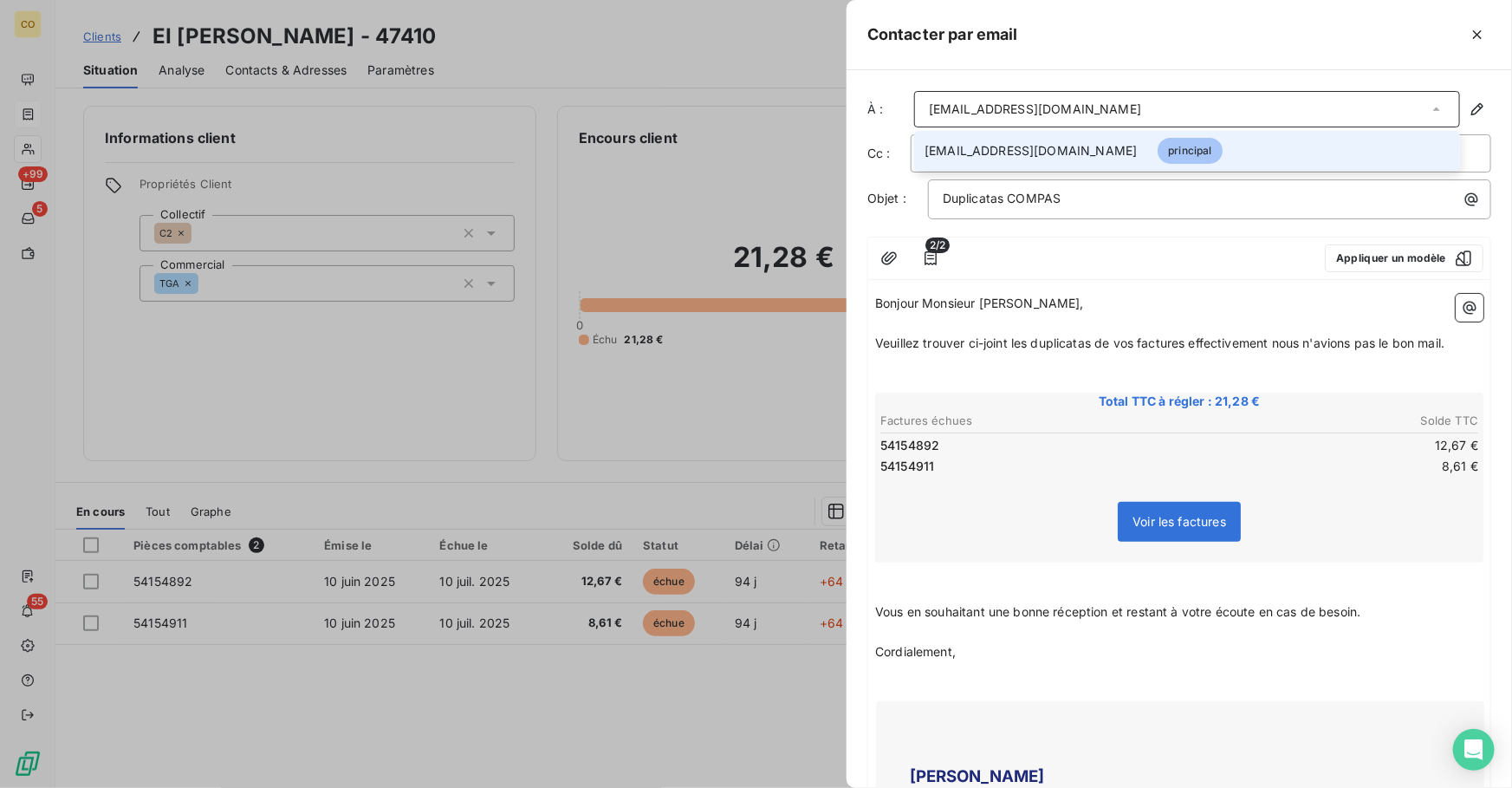
click at [1158, 62] on div "Contacter par email" at bounding box center [1179, 35] width 665 height 70
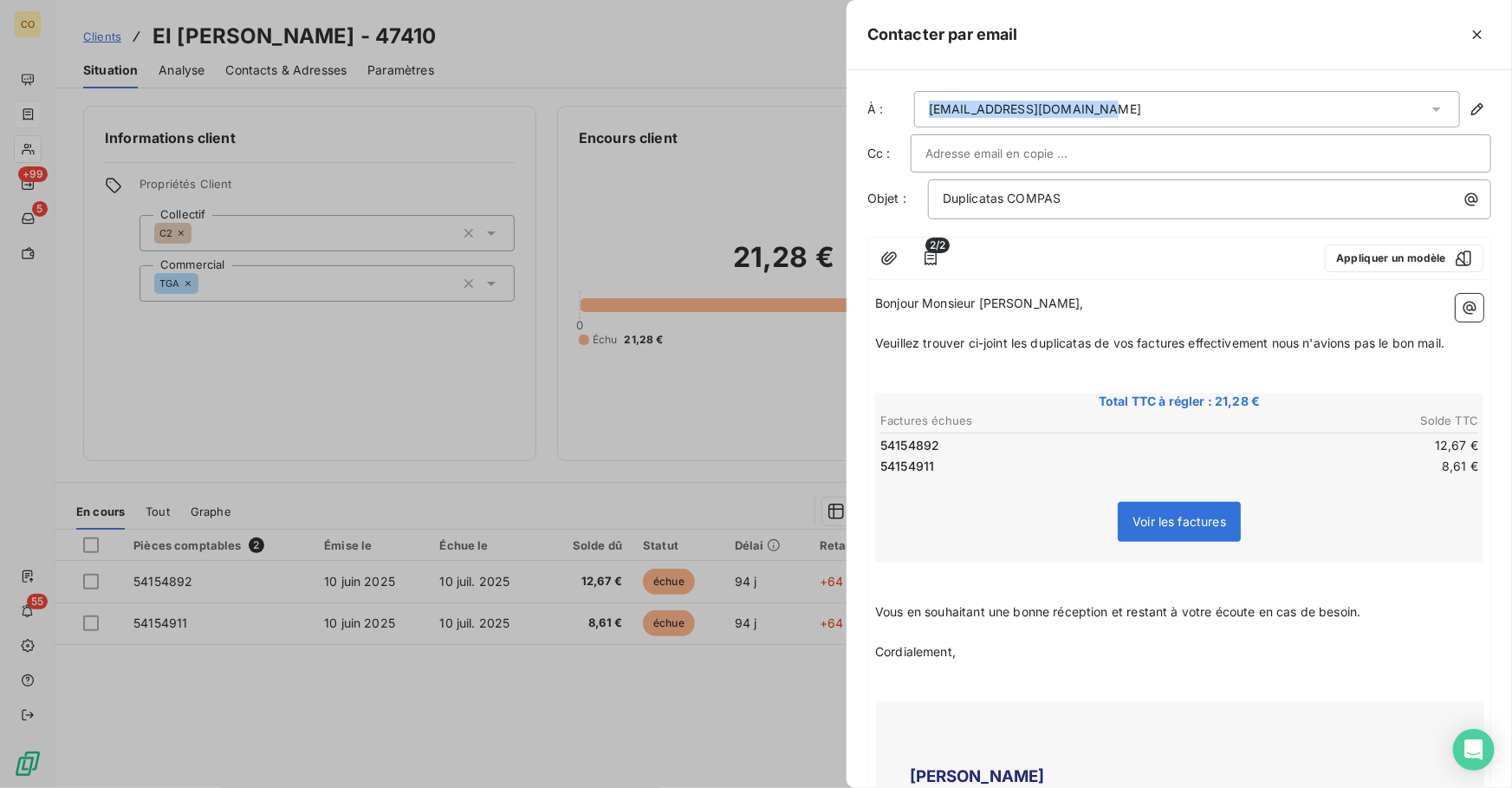
drag, startPoint x: 1110, startPoint y: 106, endPoint x: 926, endPoint y: 110, distance: 184.0
click at [926, 110] on div "pascal.manchin@wanadoo.fr" at bounding box center [1186, 110] width 546 height 37
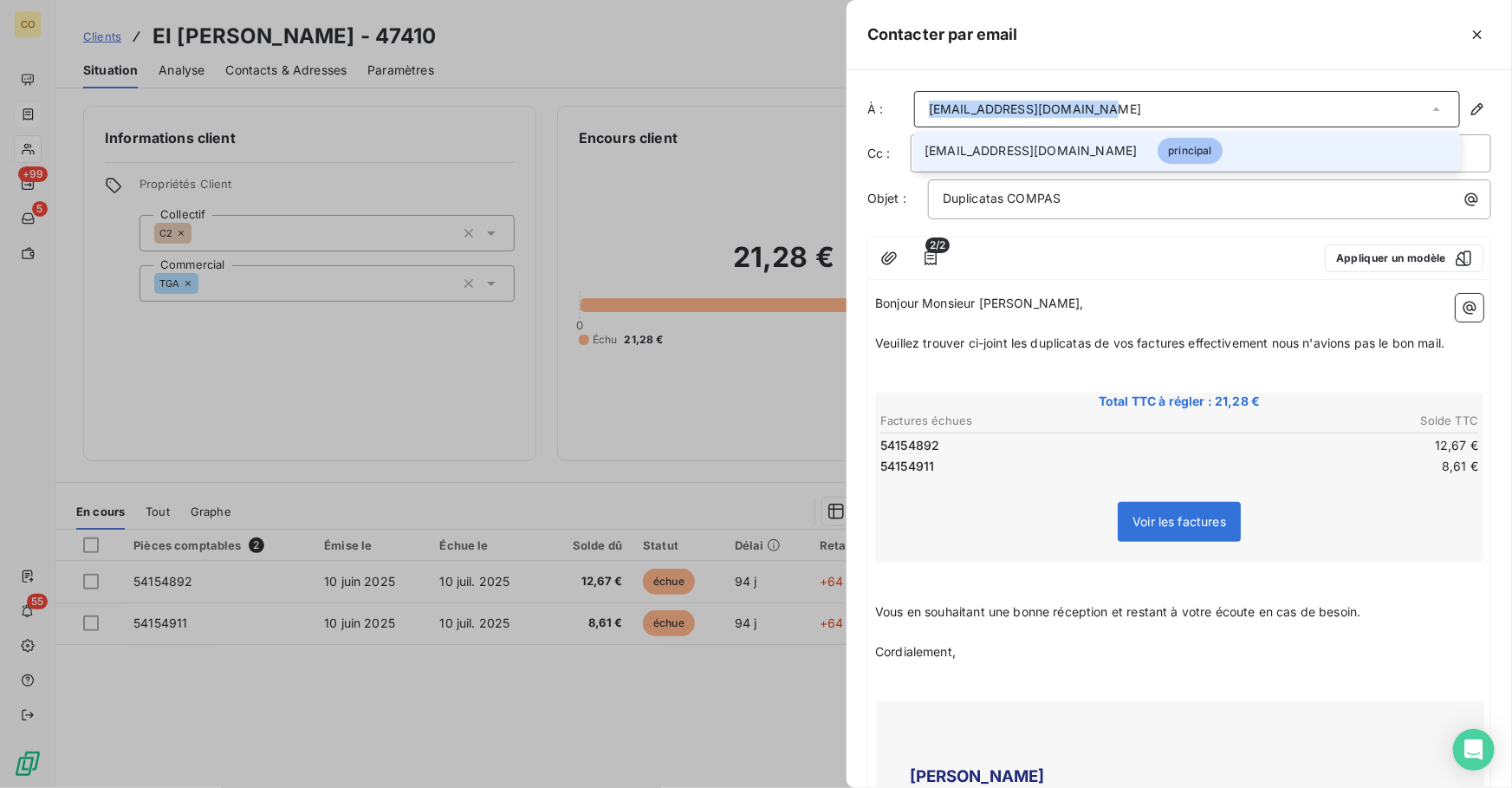
copy div "pascal.manchin@wanadoo.fr"
click at [1169, 70] on div "À : pascal.manchin@wanadoo.fr pascal.manchin@wanadoo.fr principal Cc : Objet : …" at bounding box center [1179, 428] width 665 height 717
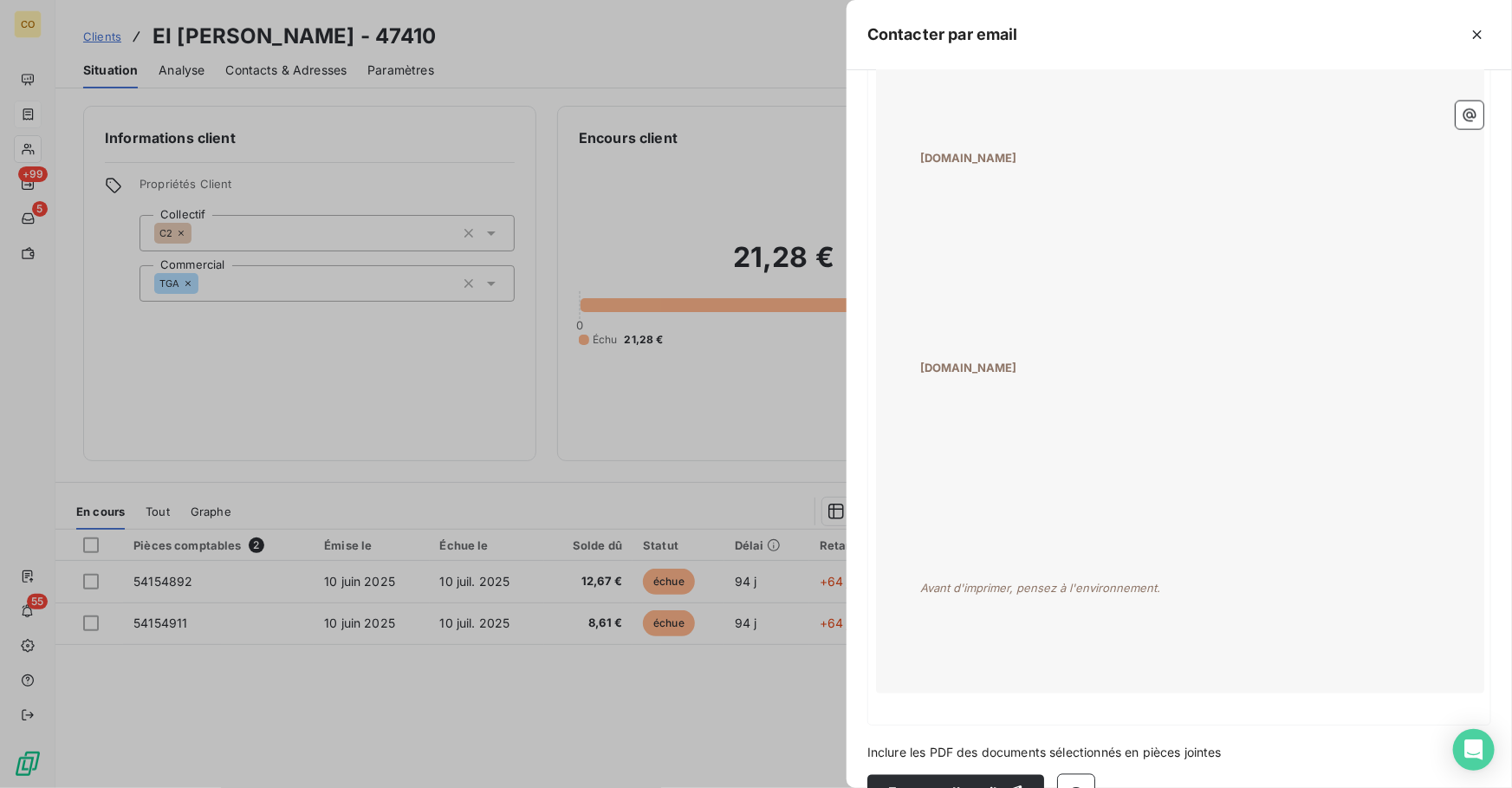
scroll to position [1339, 0]
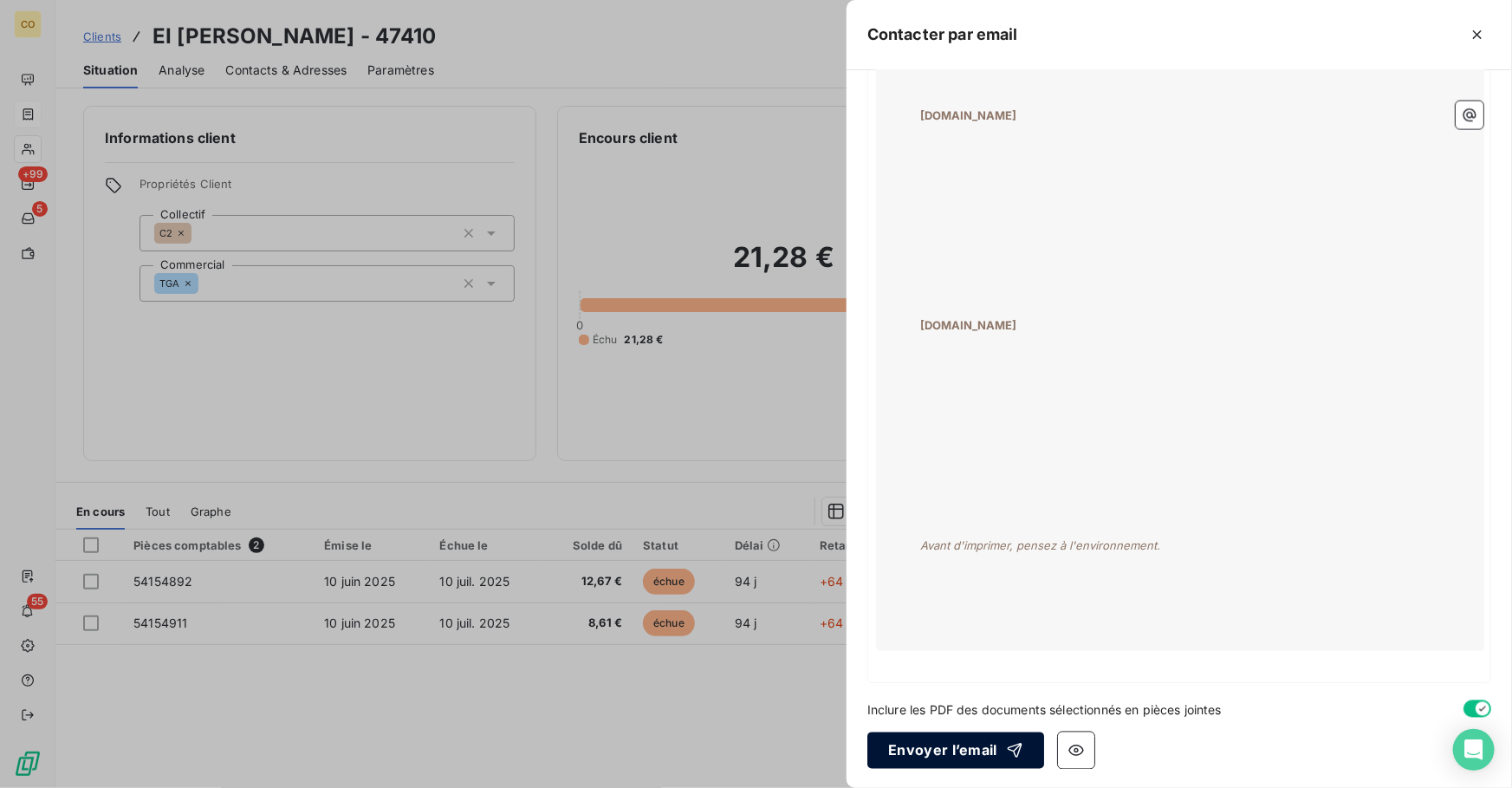
click at [957, 743] on button "Envoyer l’email" at bounding box center [956, 750] width 176 height 37
